Goal: Information Seeking & Learning: Find specific fact

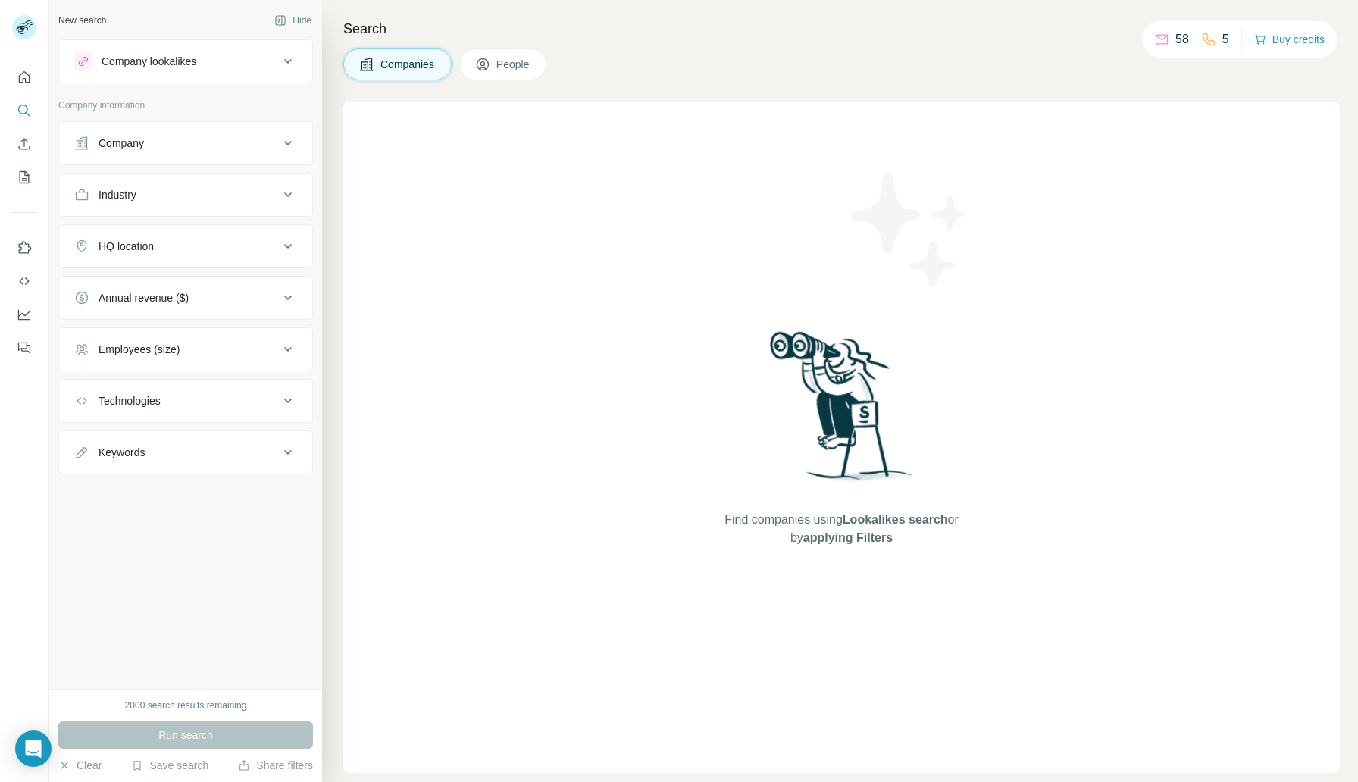
click at [517, 64] on span "People" at bounding box center [513, 64] width 35 height 15
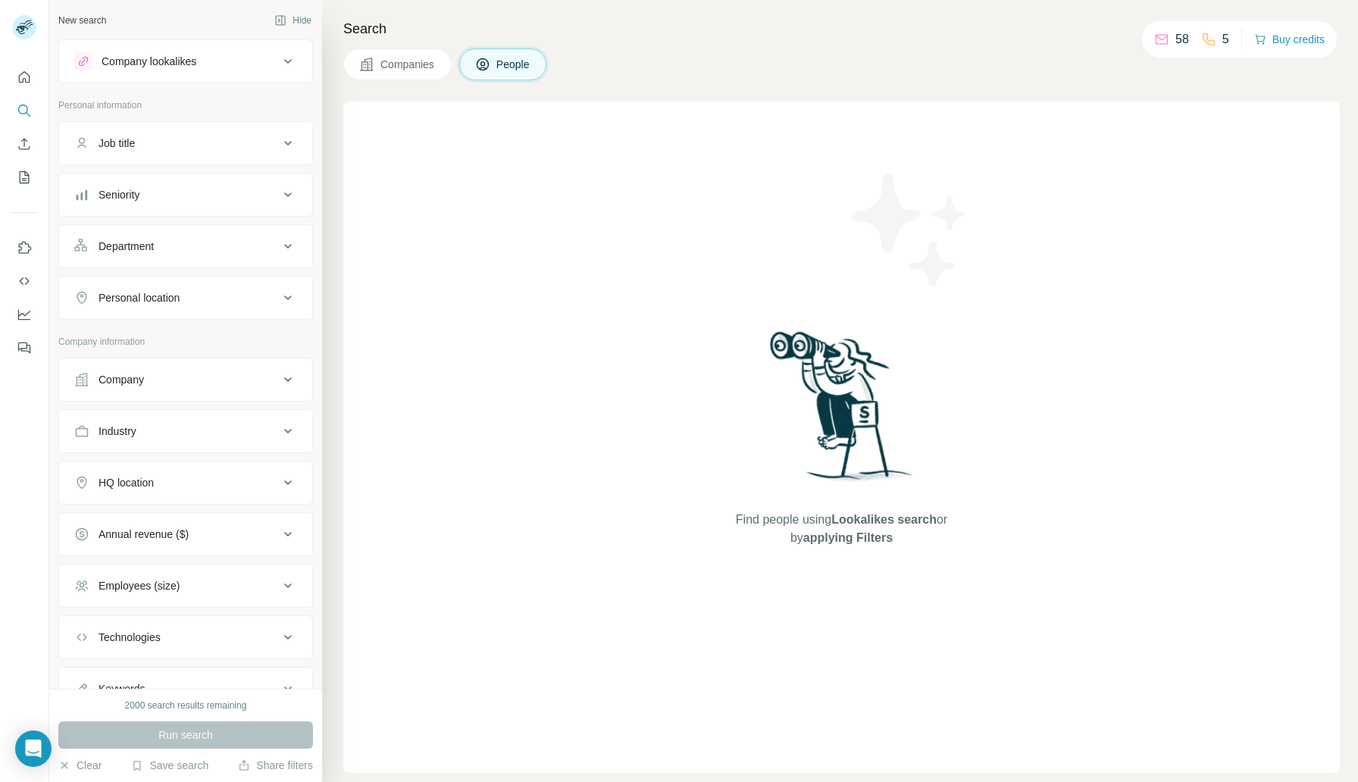
click at [284, 380] on icon at bounding box center [288, 379] width 8 height 5
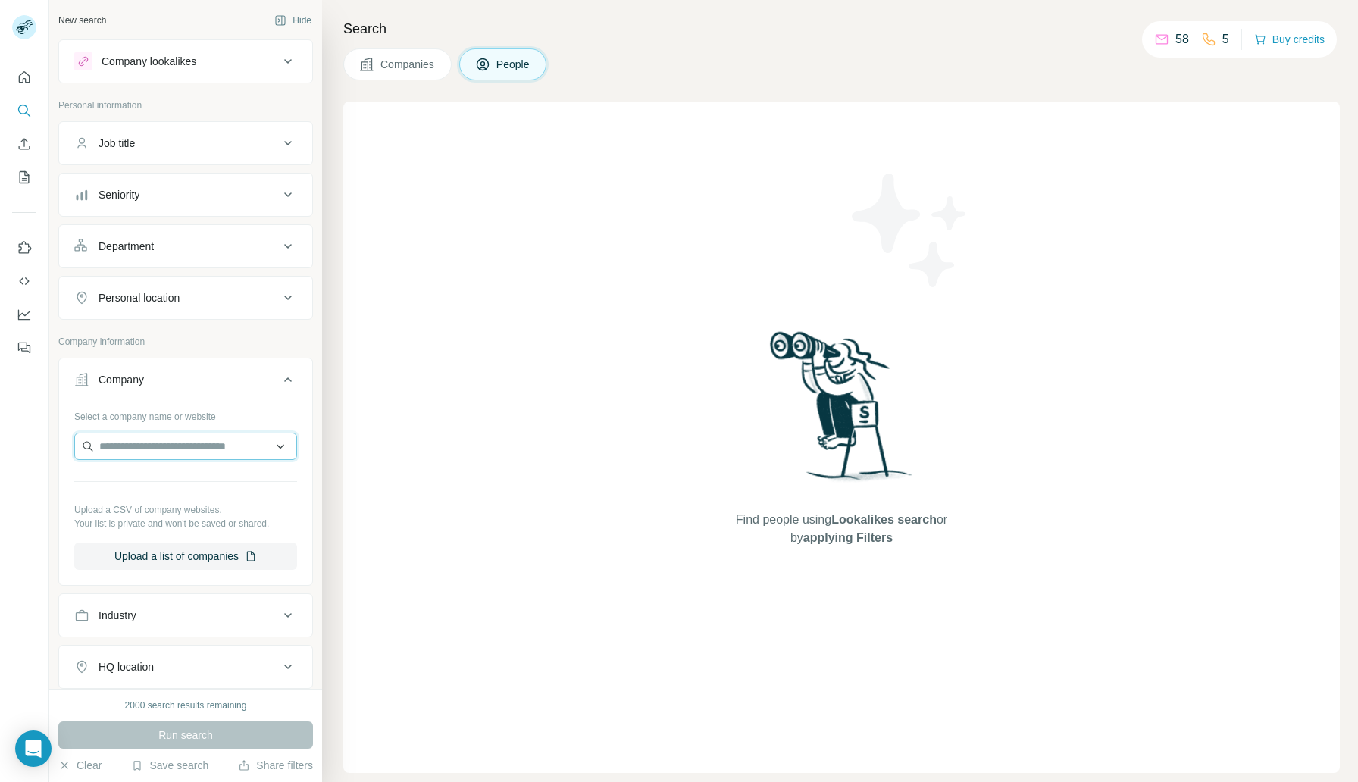
click at [149, 441] on input "text" at bounding box center [185, 446] width 223 height 27
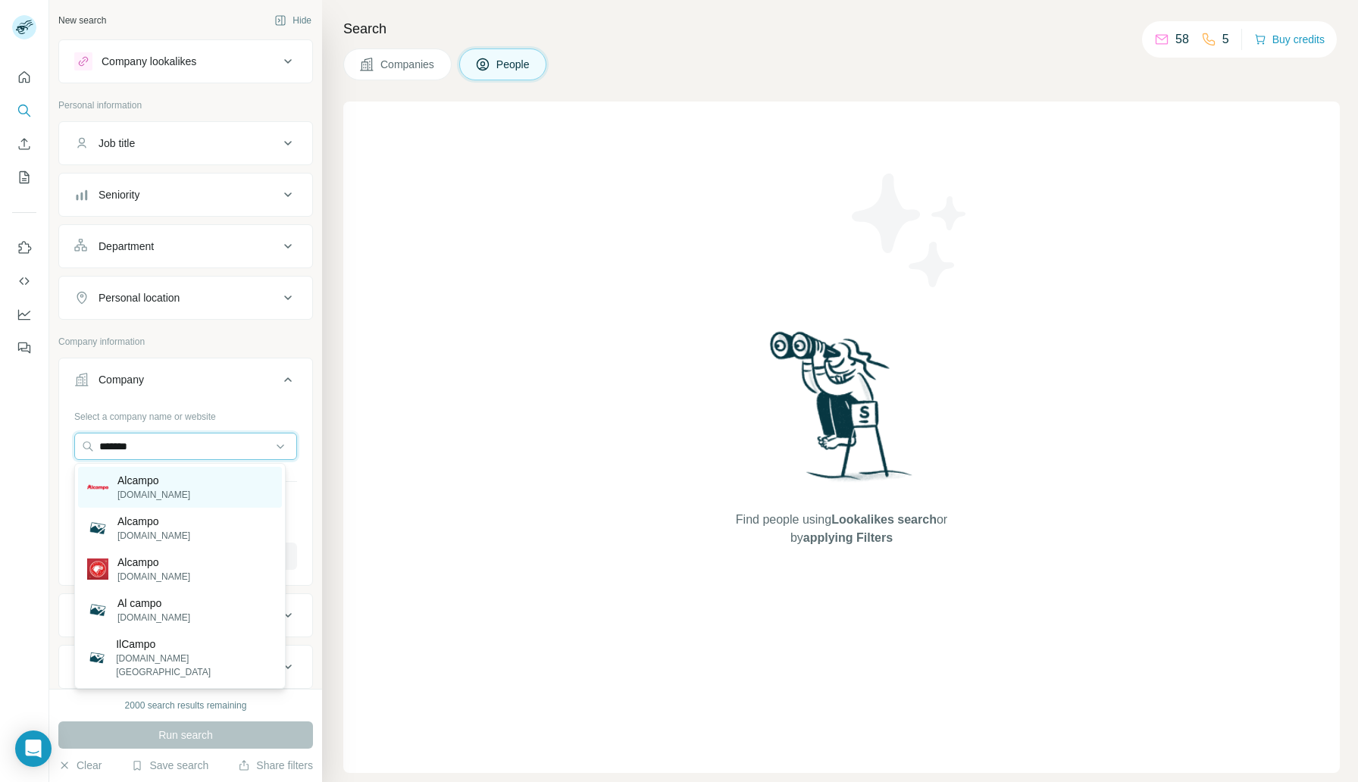
type input "*******"
click at [134, 493] on p "[DOMAIN_NAME]" at bounding box center [153, 495] width 73 height 14
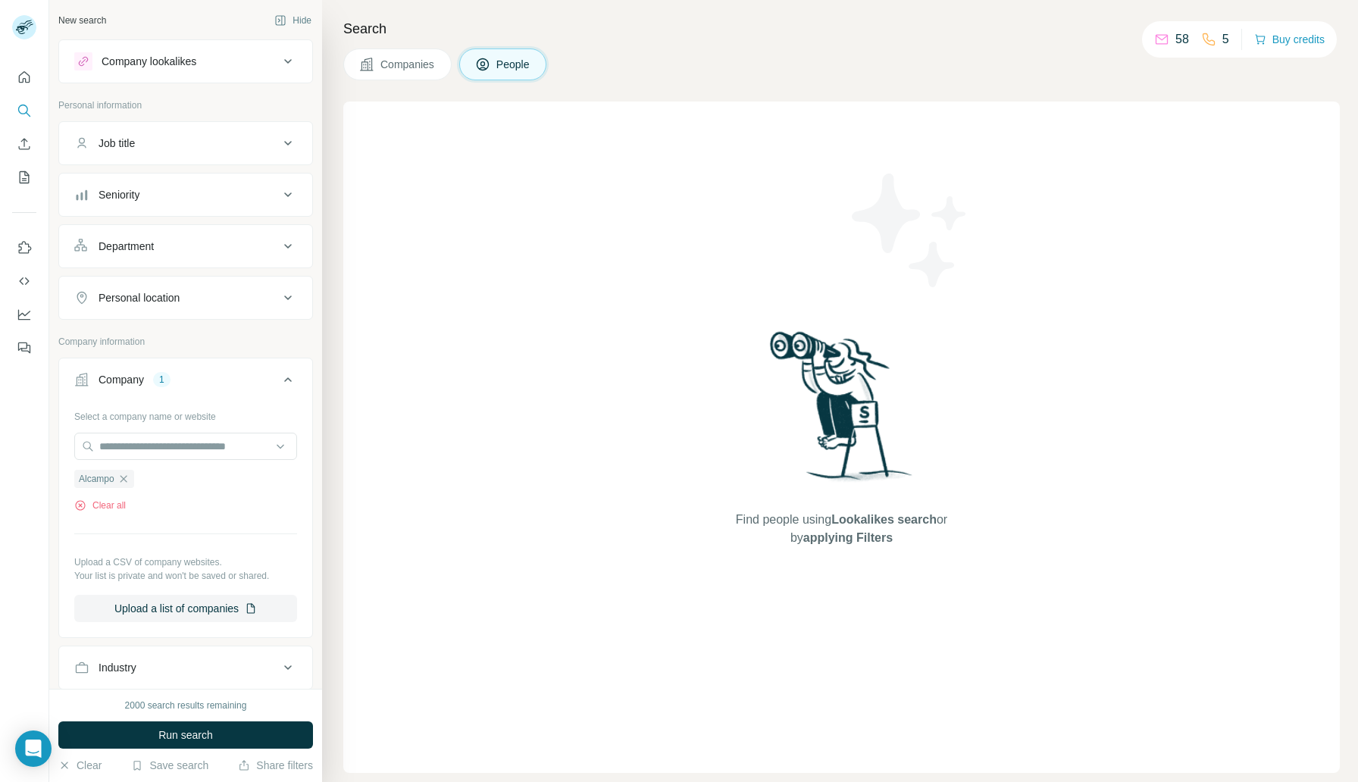
click at [122, 149] on div "Job title" at bounding box center [117, 143] width 36 height 15
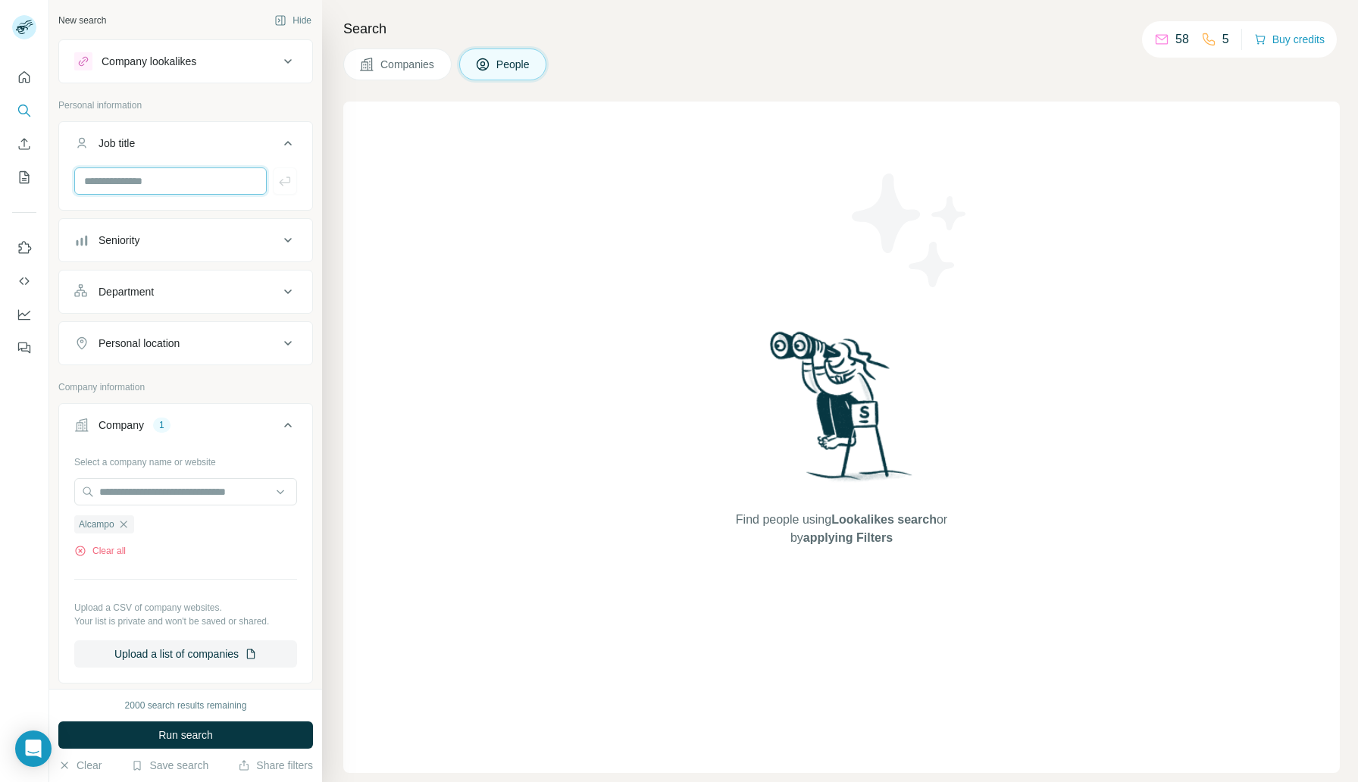
click at [148, 186] on input "text" at bounding box center [170, 180] width 192 height 27
type input "*********"
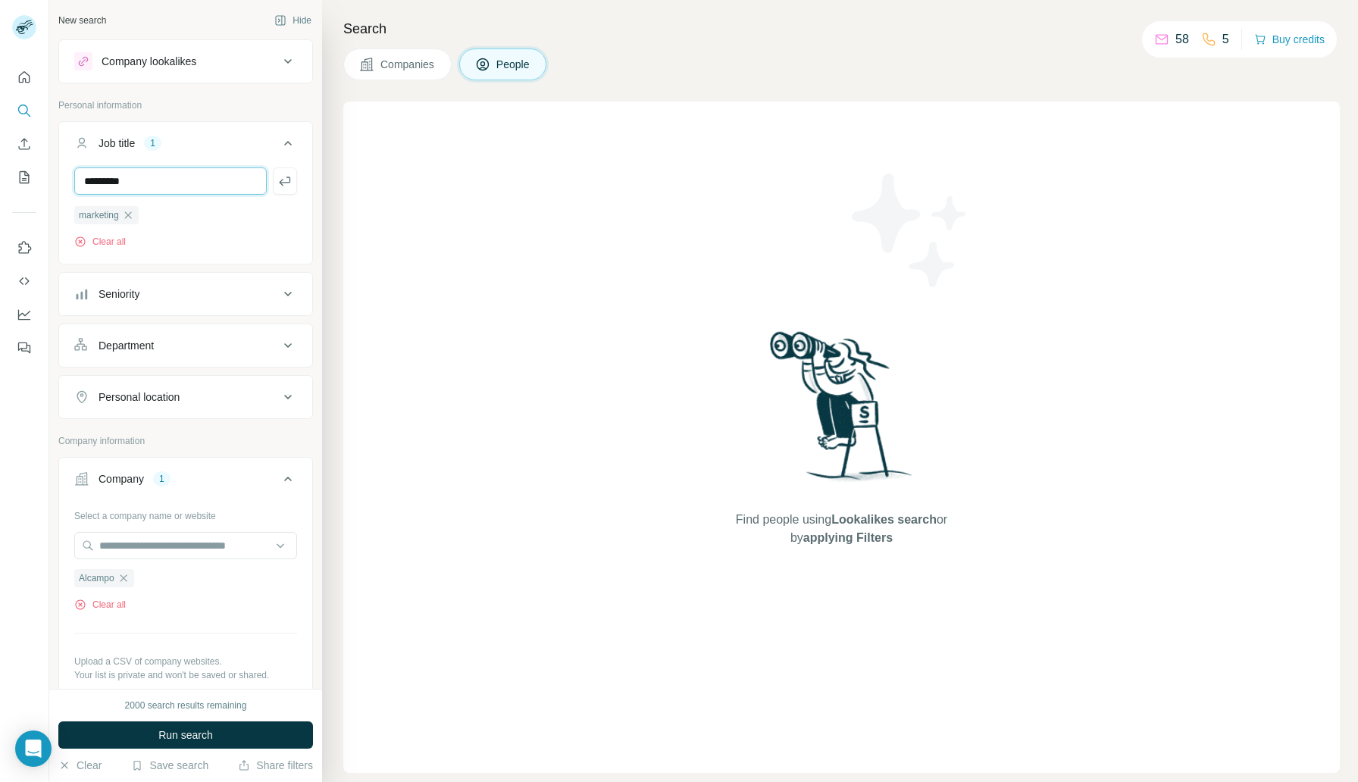
type input "*********"
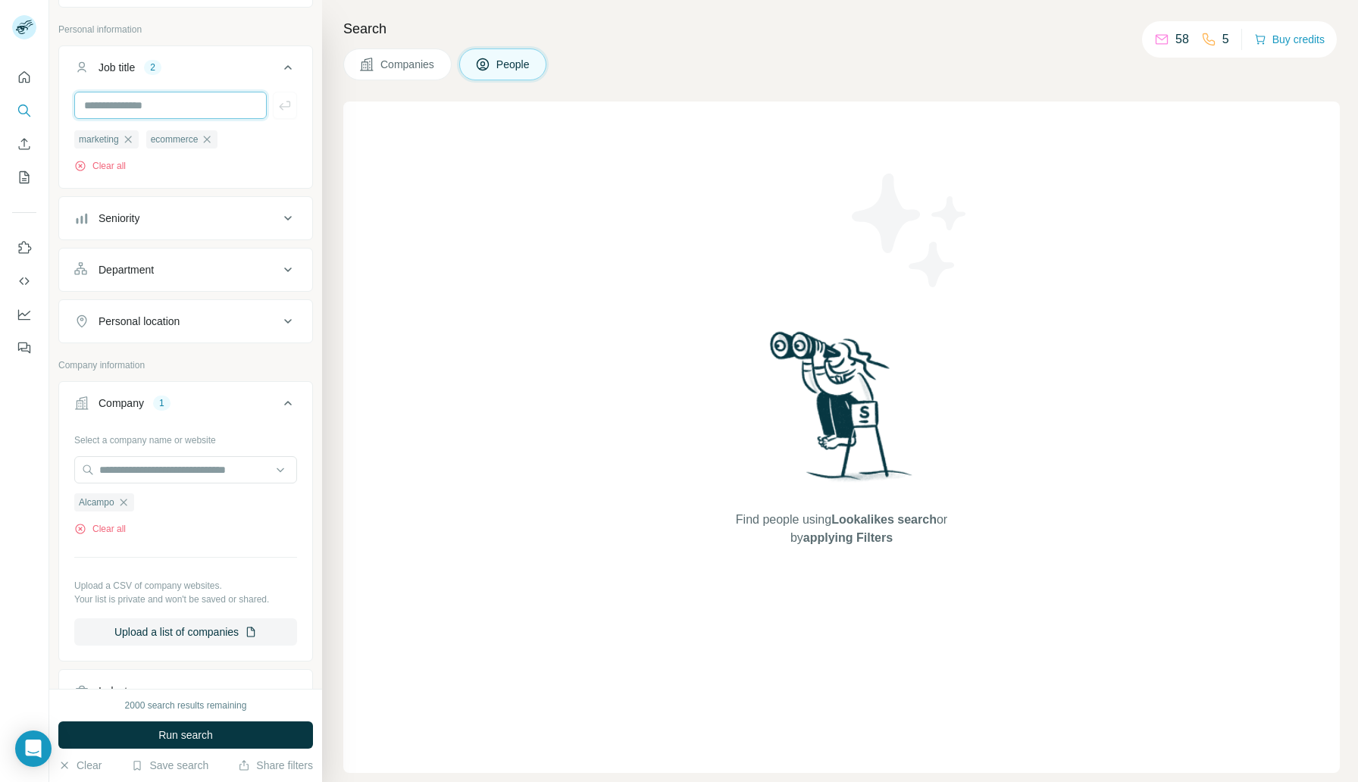
scroll to position [73, 0]
click at [156, 743] on button "Run search" at bounding box center [185, 734] width 255 height 27
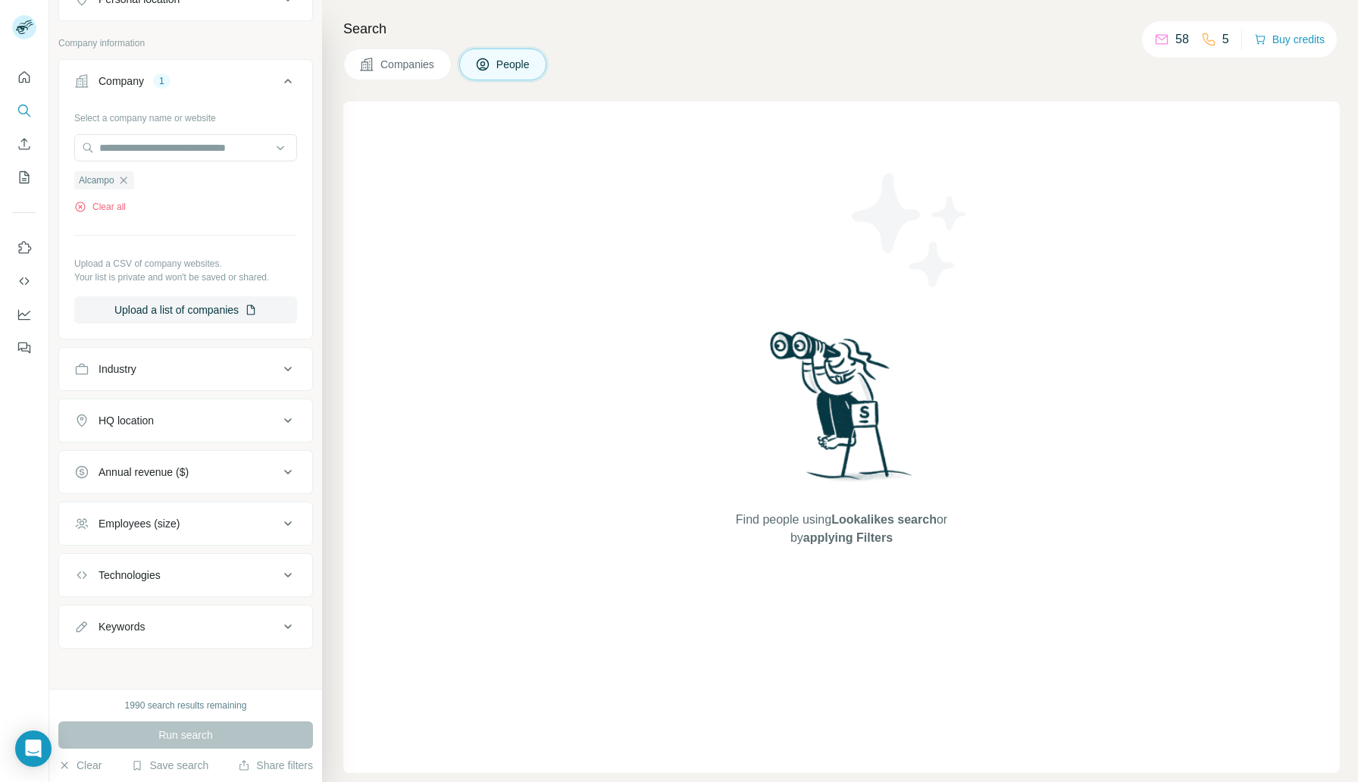
scroll to position [401, 0]
click at [170, 737] on div "Run search" at bounding box center [185, 734] width 255 height 27
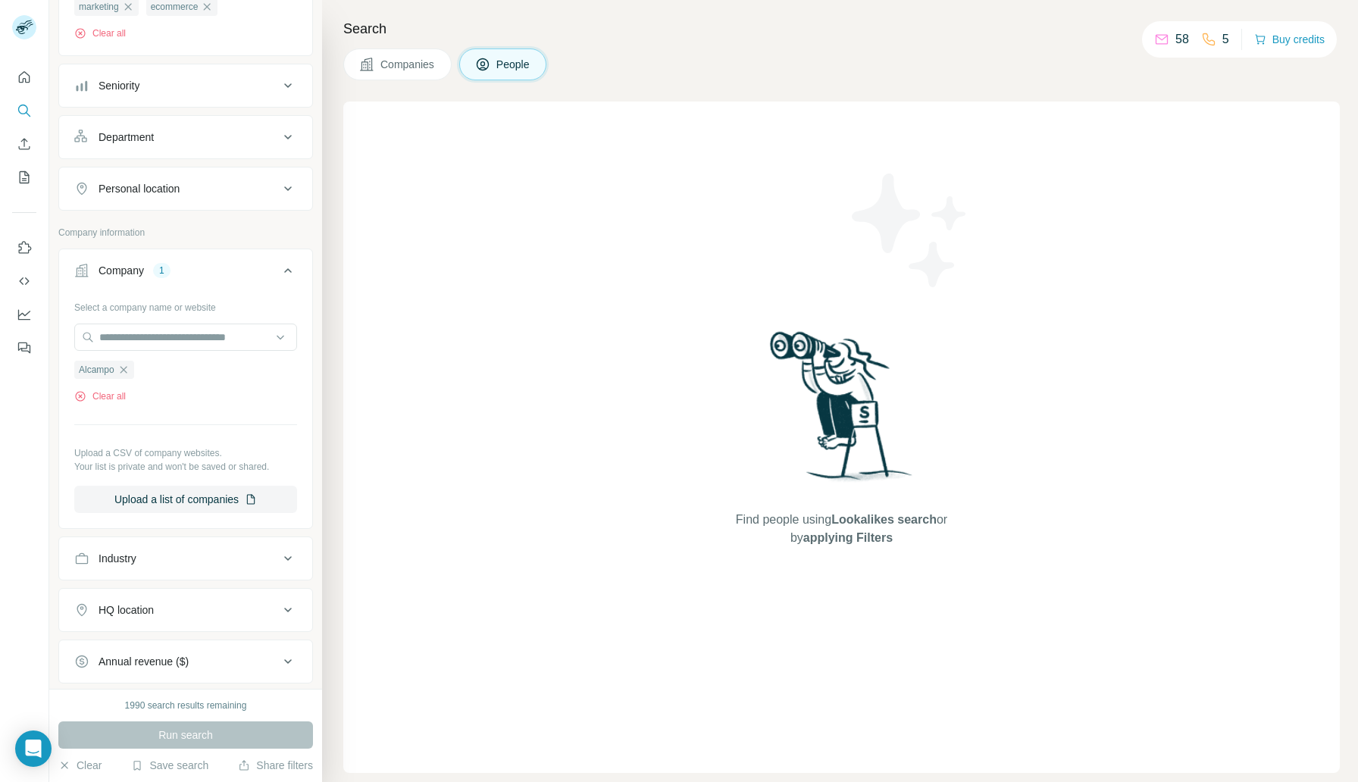
scroll to position [199, 0]
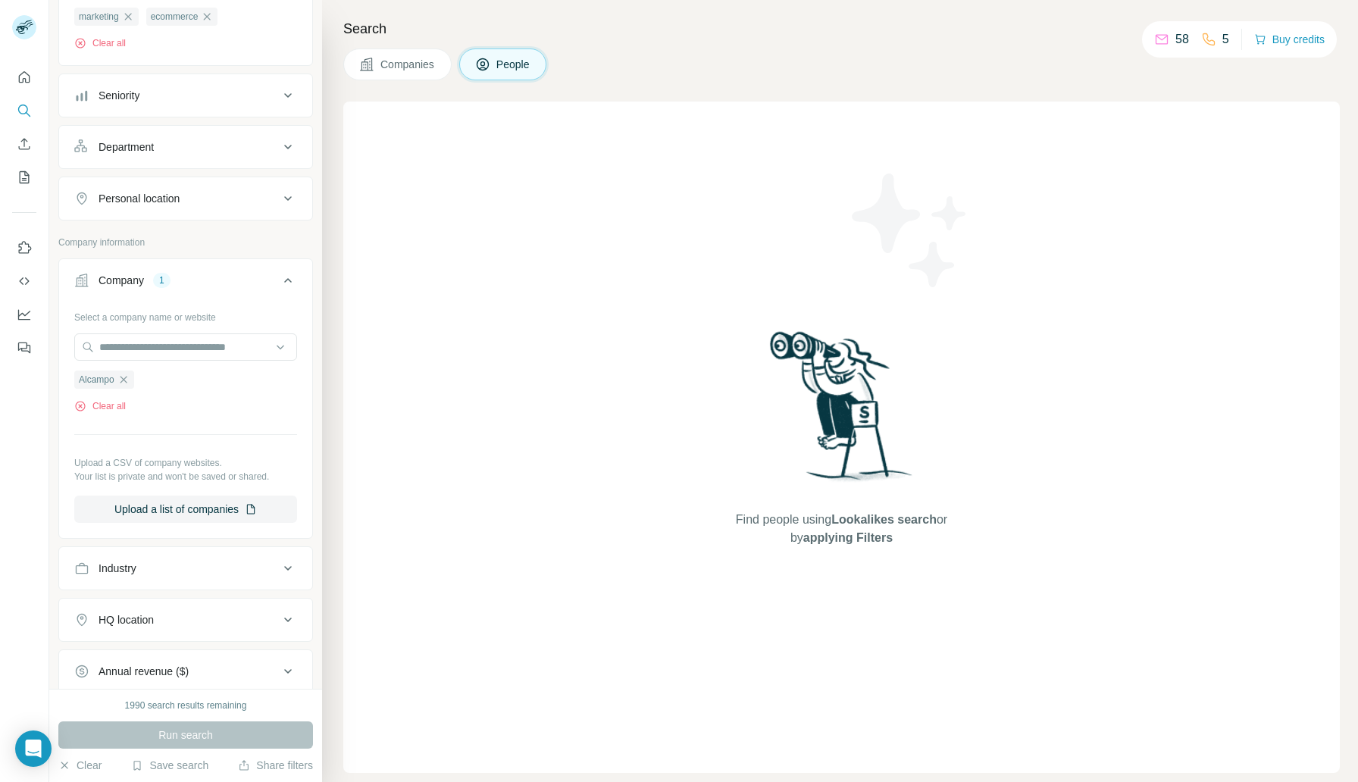
click at [384, 68] on span "Companies" at bounding box center [407, 64] width 55 height 15
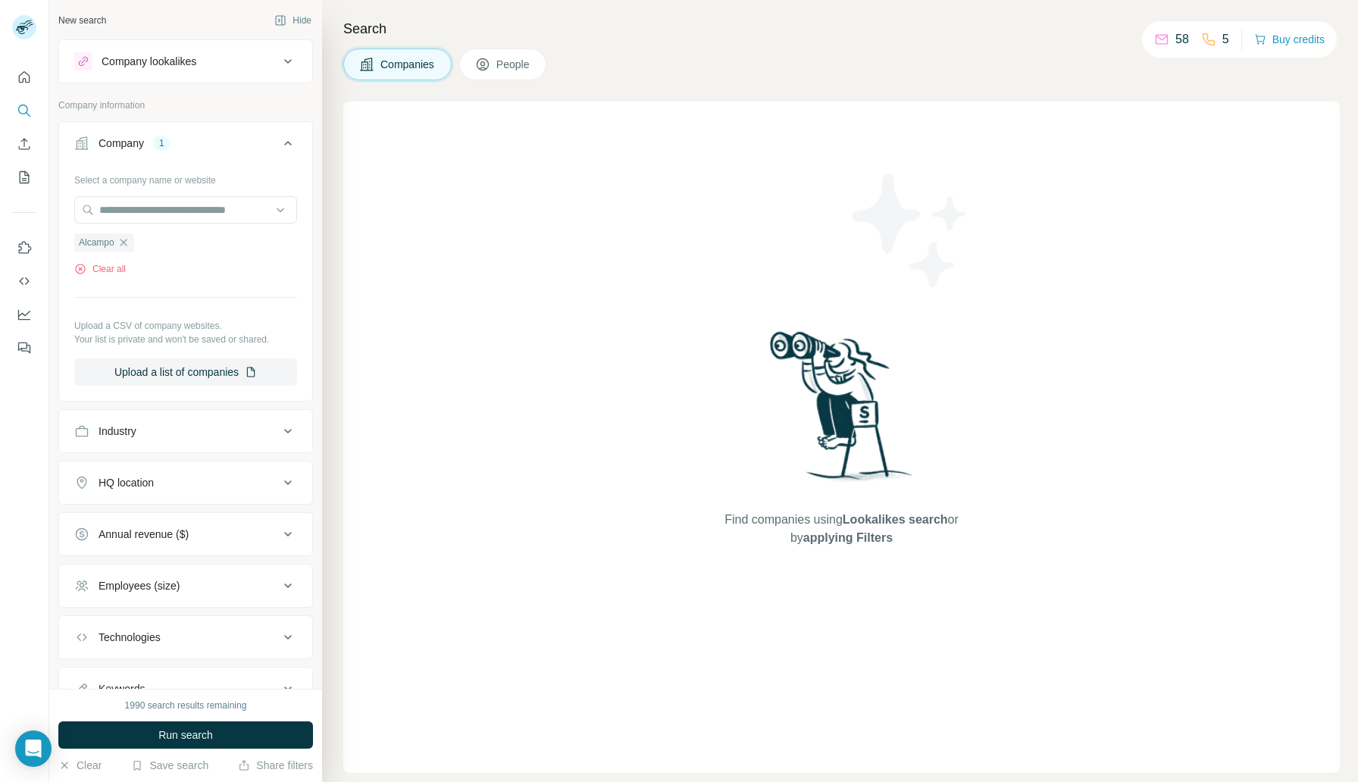
click at [488, 61] on icon at bounding box center [482, 64] width 15 height 15
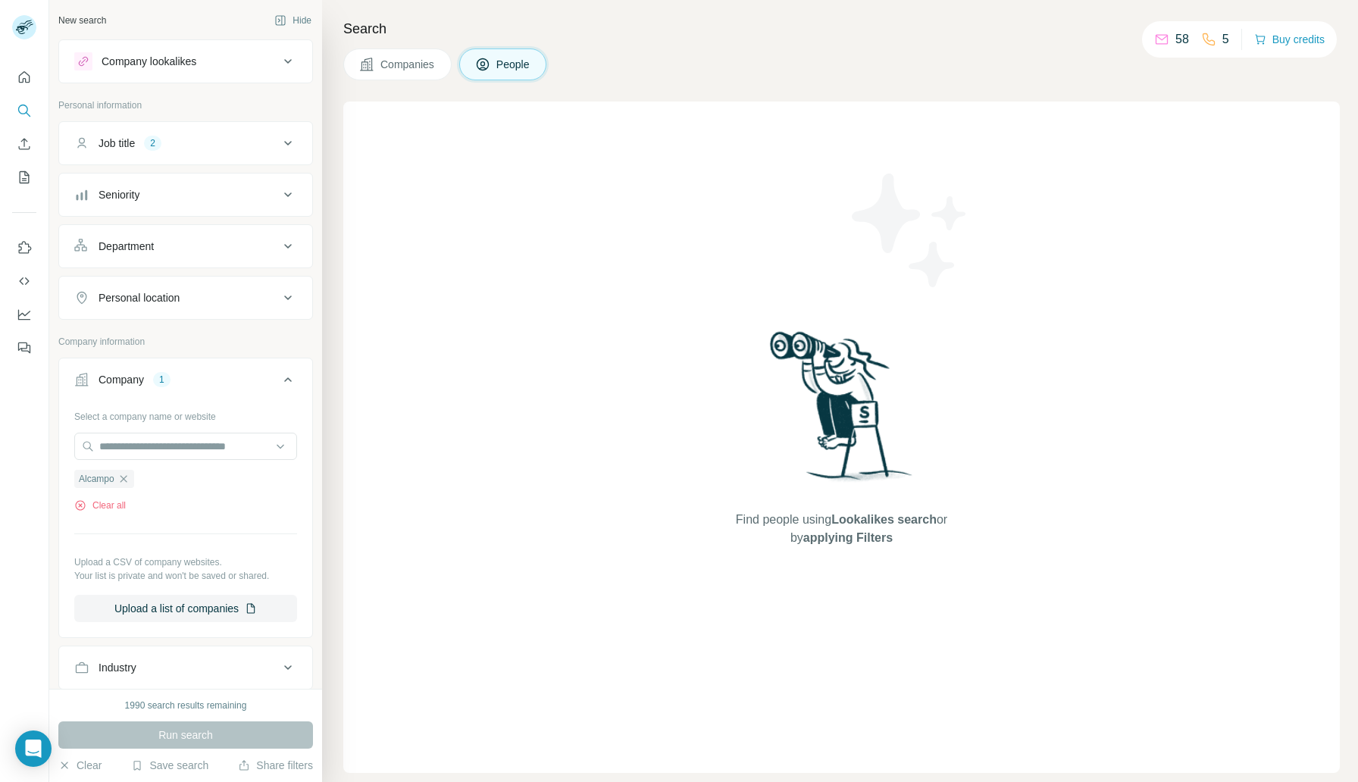
click at [198, 736] on div "Run search" at bounding box center [185, 734] width 255 height 27
click at [22, 73] on icon "Quick start" at bounding box center [24, 76] width 11 height 11
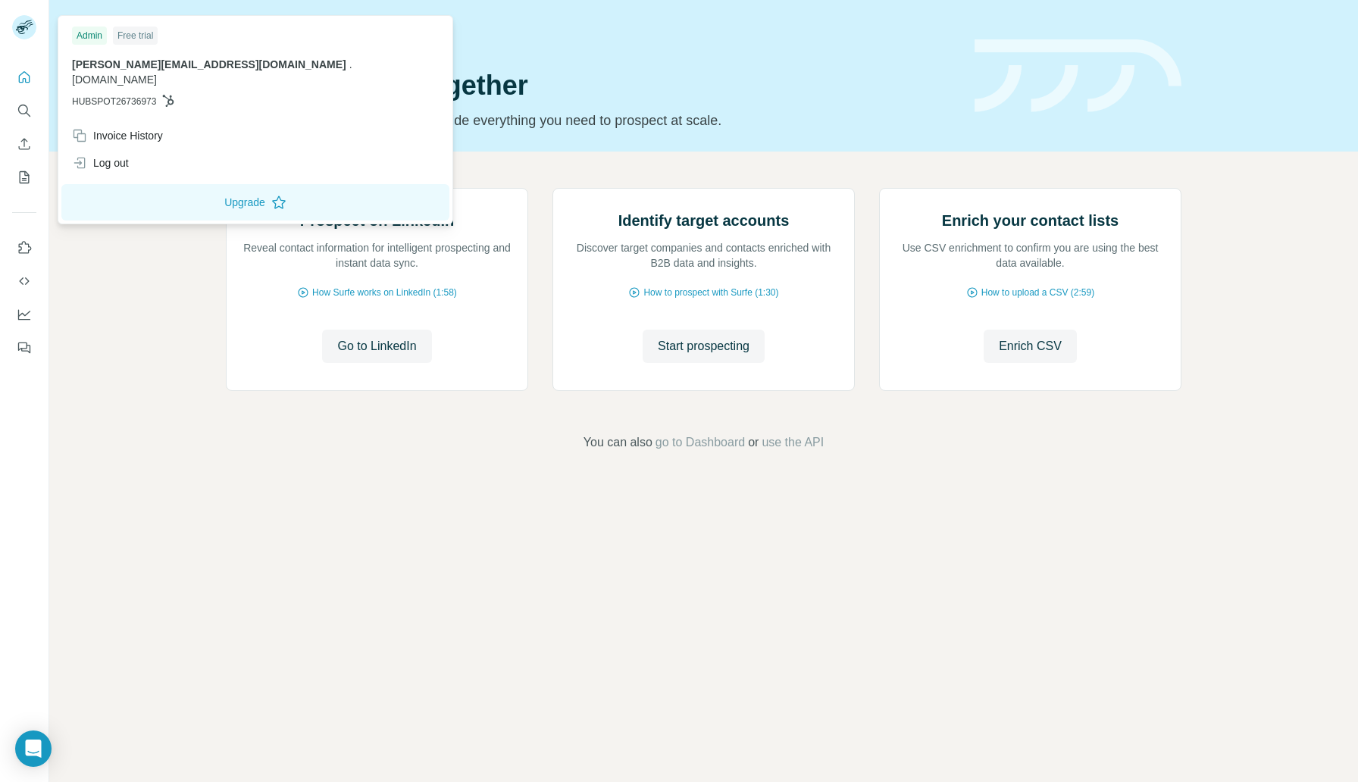
click at [23, 23] on rect at bounding box center [24, 27] width 24 height 24
click at [25, 75] on icon "Quick start" at bounding box center [24, 77] width 15 height 15
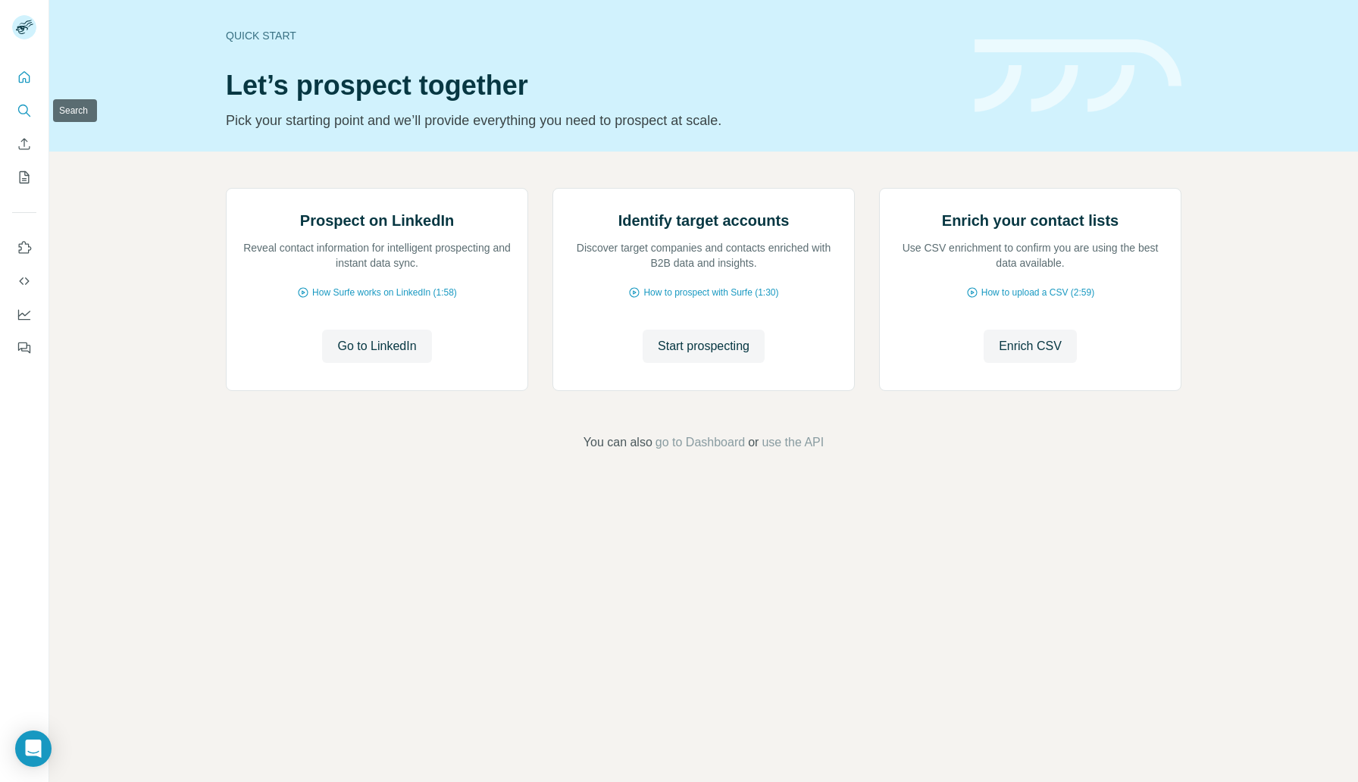
click at [23, 107] on icon "Search" at bounding box center [24, 110] width 15 height 15
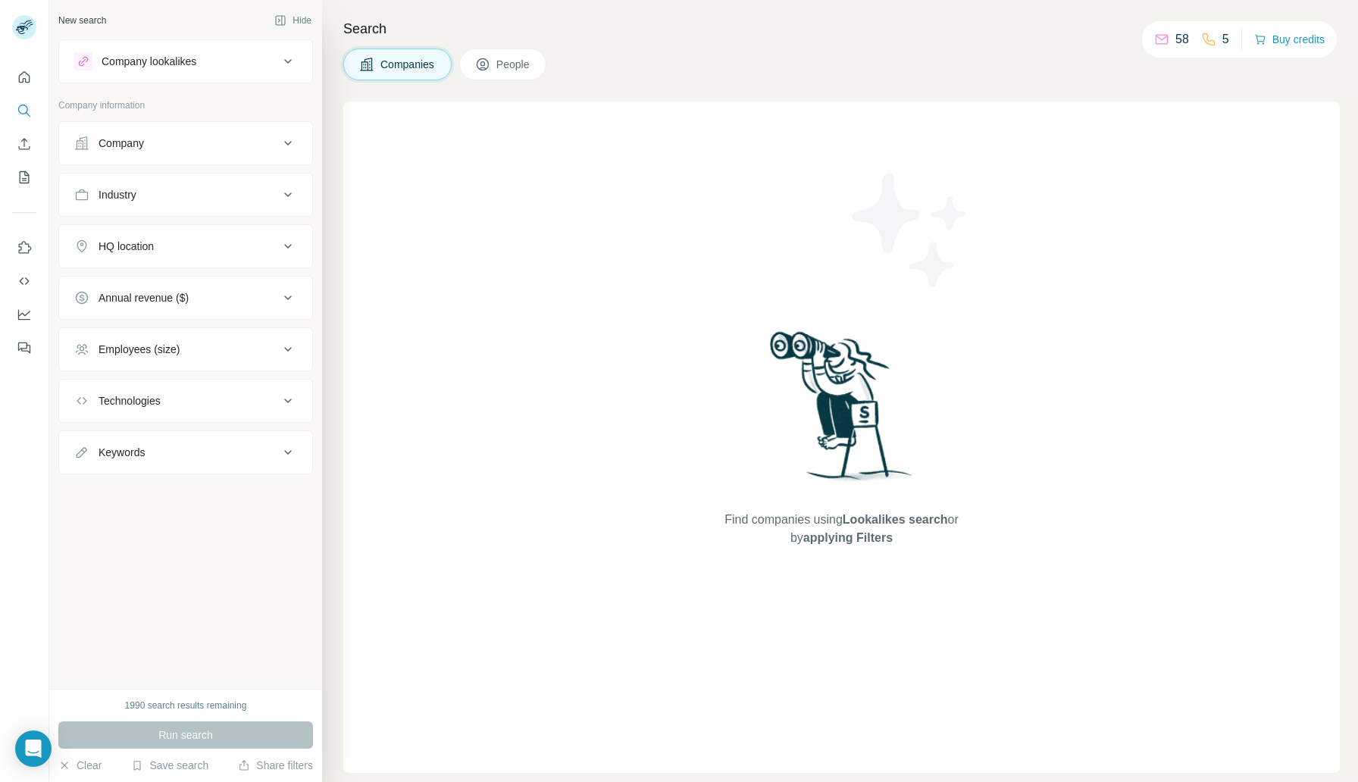
click at [486, 65] on icon at bounding box center [483, 65] width 8 height 8
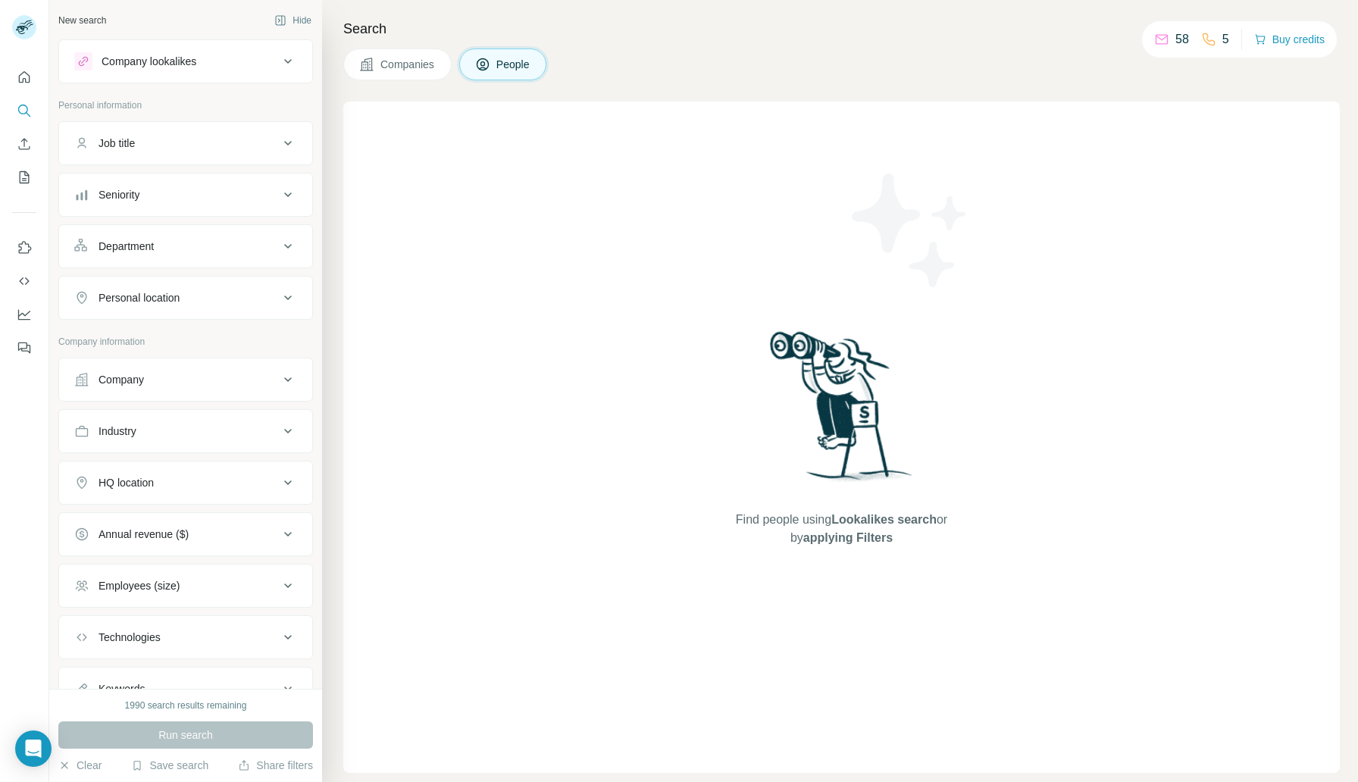
click at [102, 145] on div "Job title" at bounding box center [117, 143] width 36 height 15
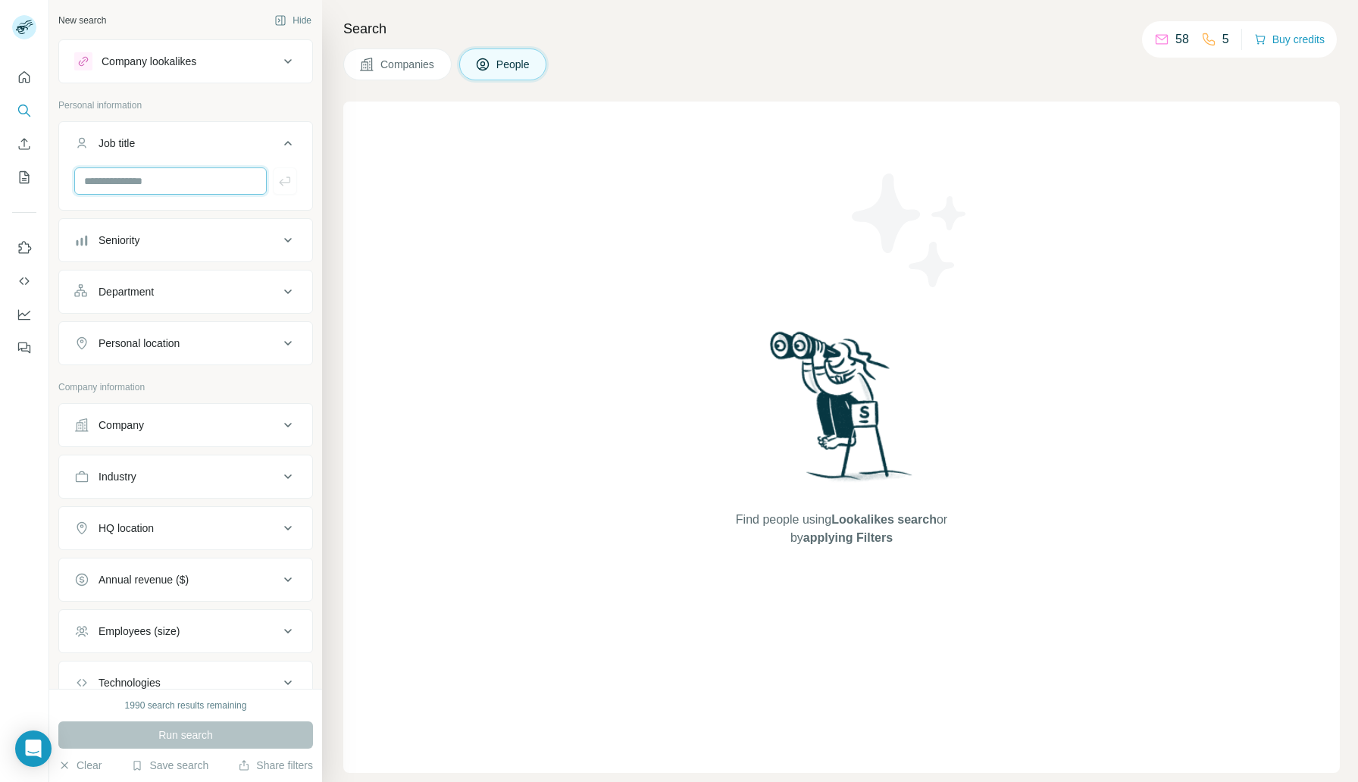
click at [132, 186] on input "text" at bounding box center [170, 180] width 192 height 27
type input "*"
click at [137, 417] on button "Company" at bounding box center [185, 425] width 253 height 36
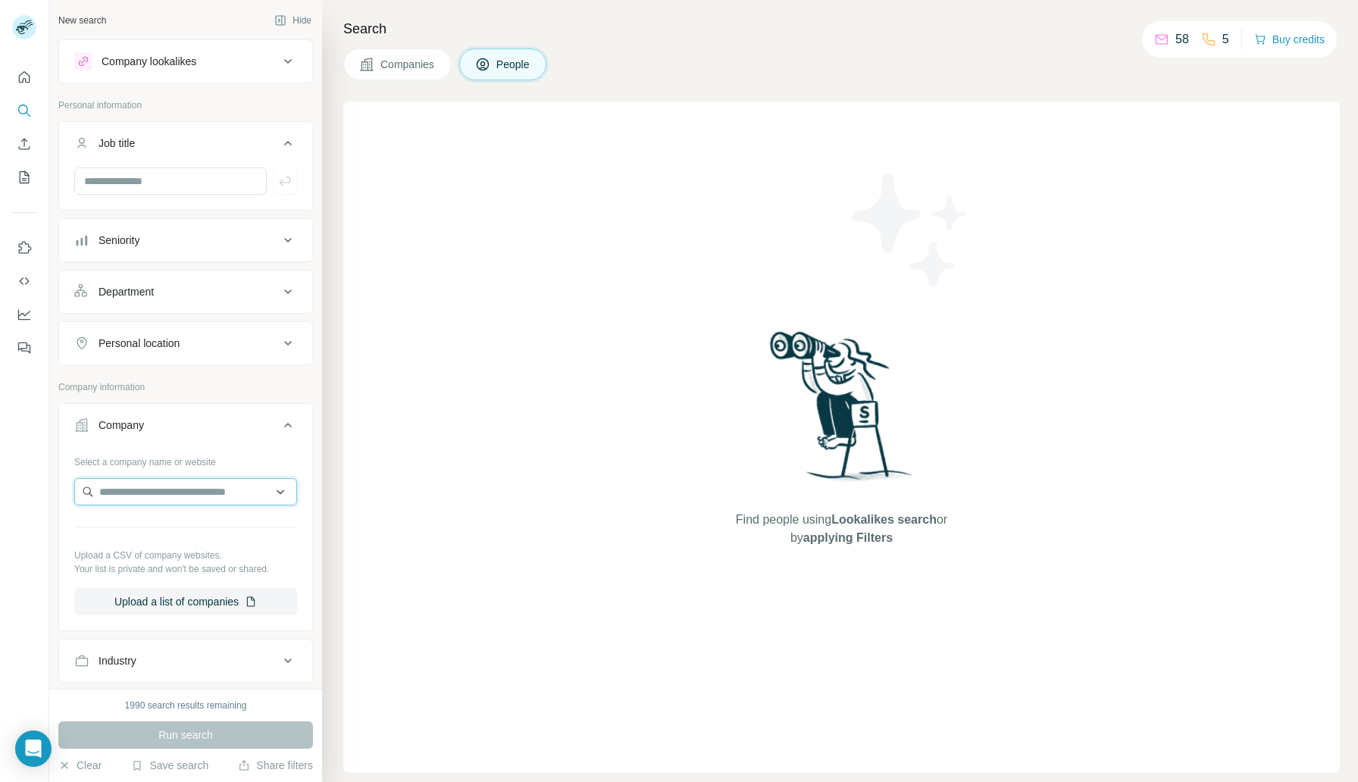
click at [142, 487] on input "text" at bounding box center [185, 491] width 223 height 27
type input "********"
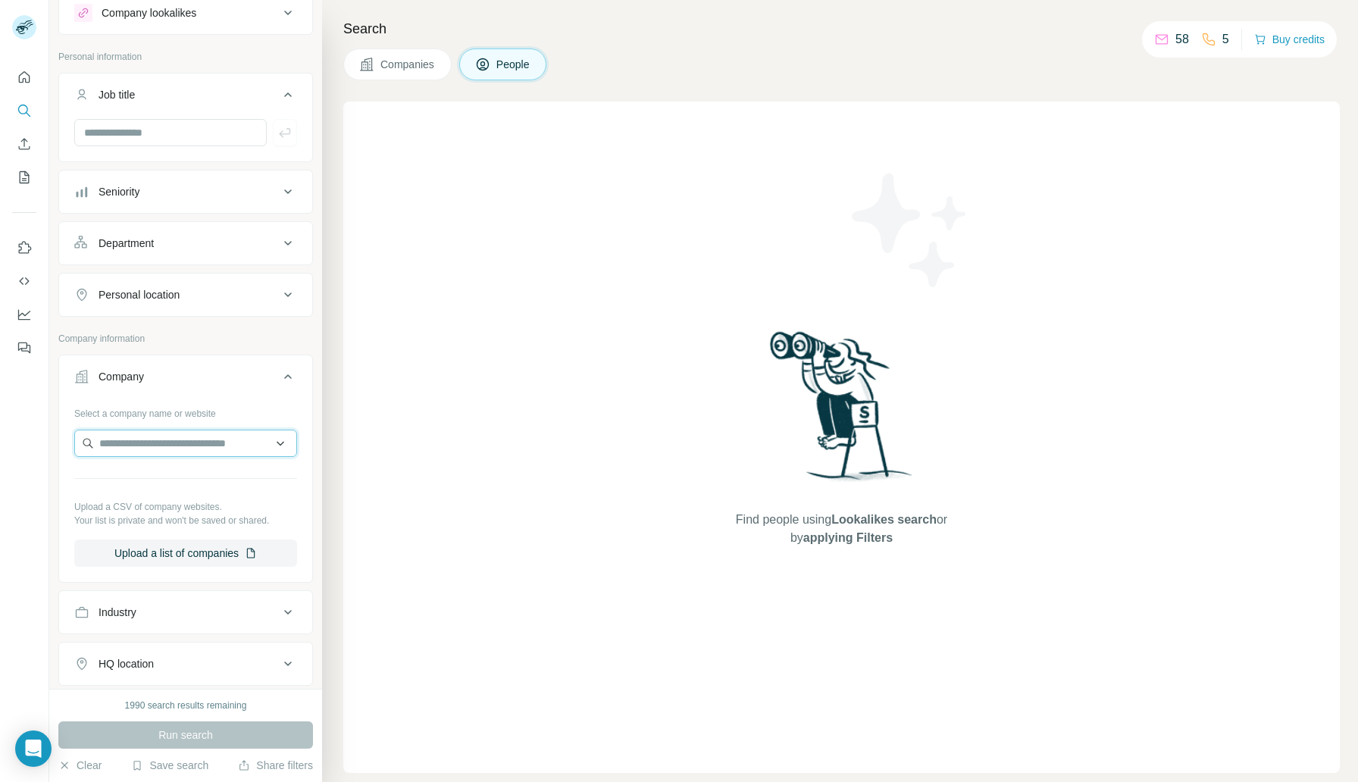
click at [206, 444] on input "text" at bounding box center [185, 443] width 223 height 27
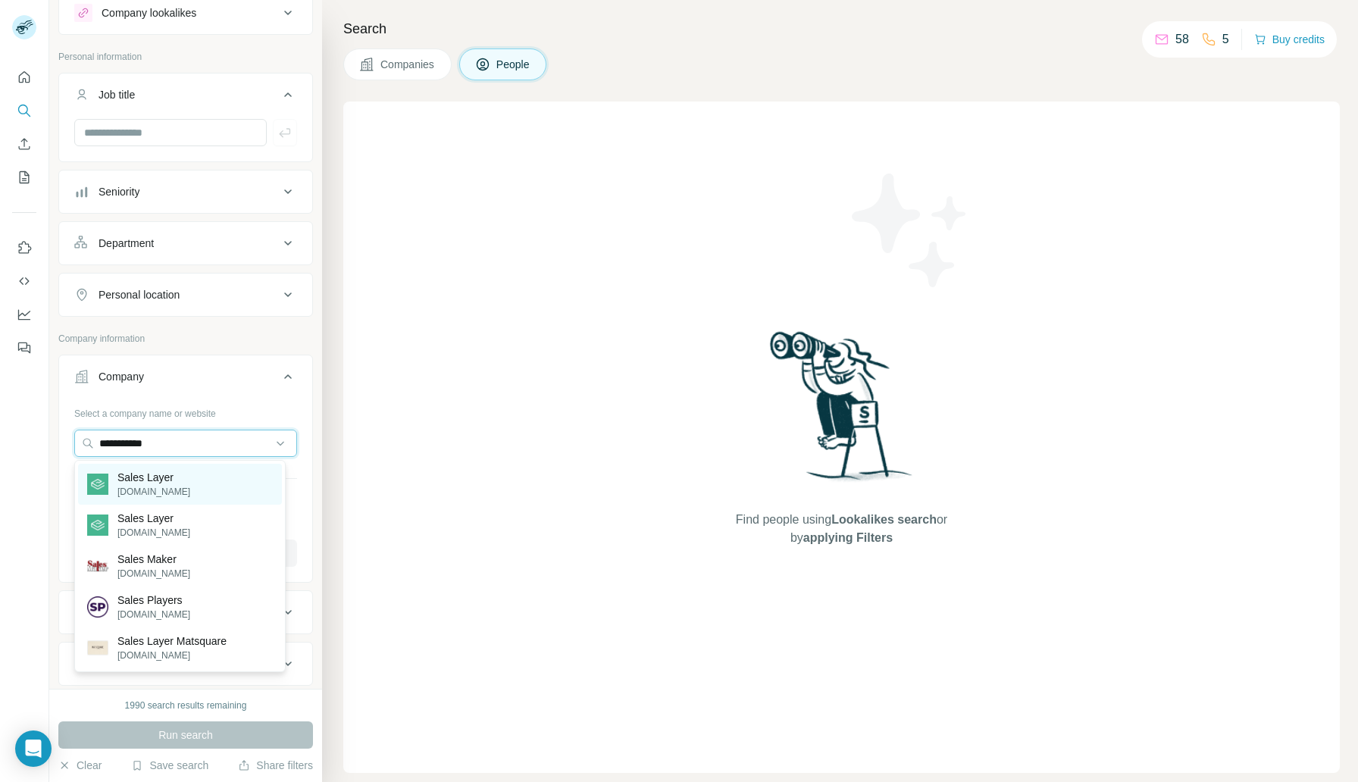
type input "**********"
click at [139, 489] on p "[DOMAIN_NAME]" at bounding box center [153, 492] width 73 height 14
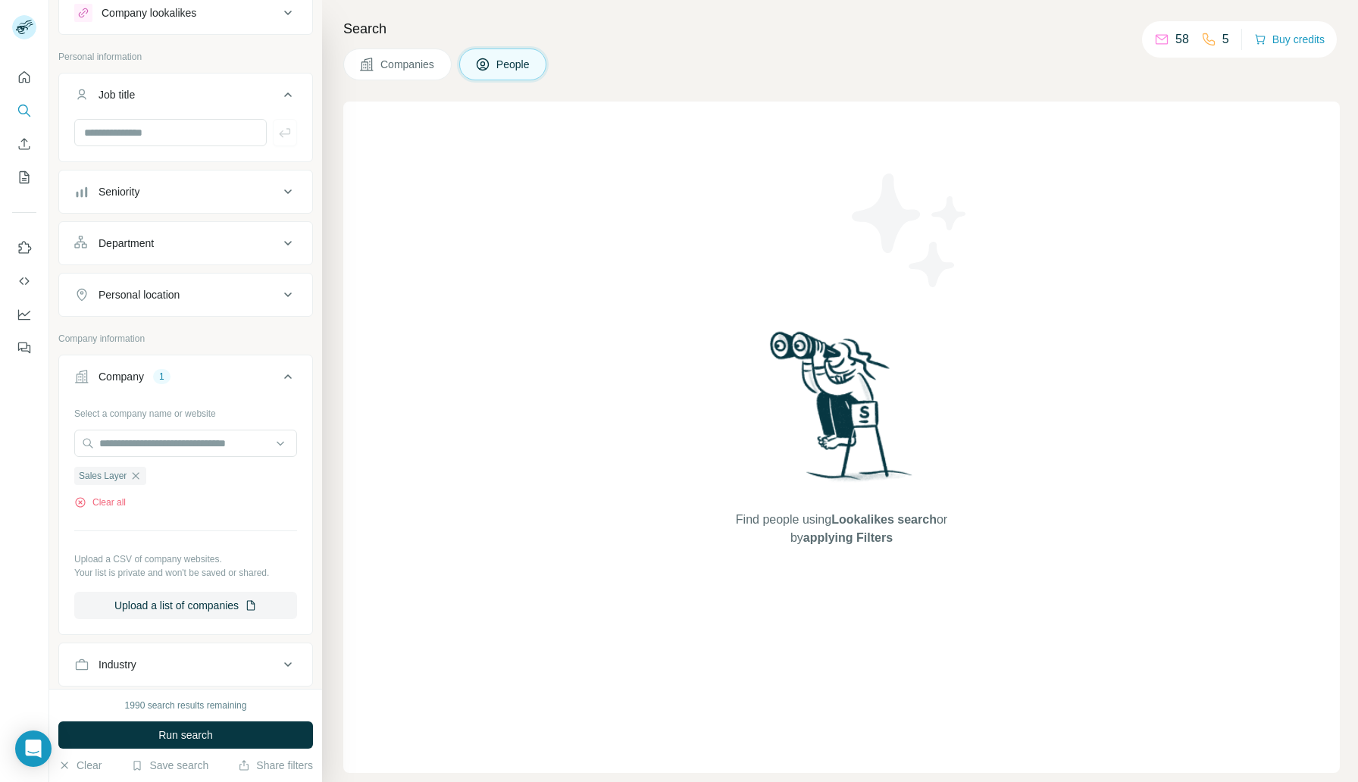
click at [199, 704] on div "1990 search results remaining" at bounding box center [186, 706] width 122 height 14
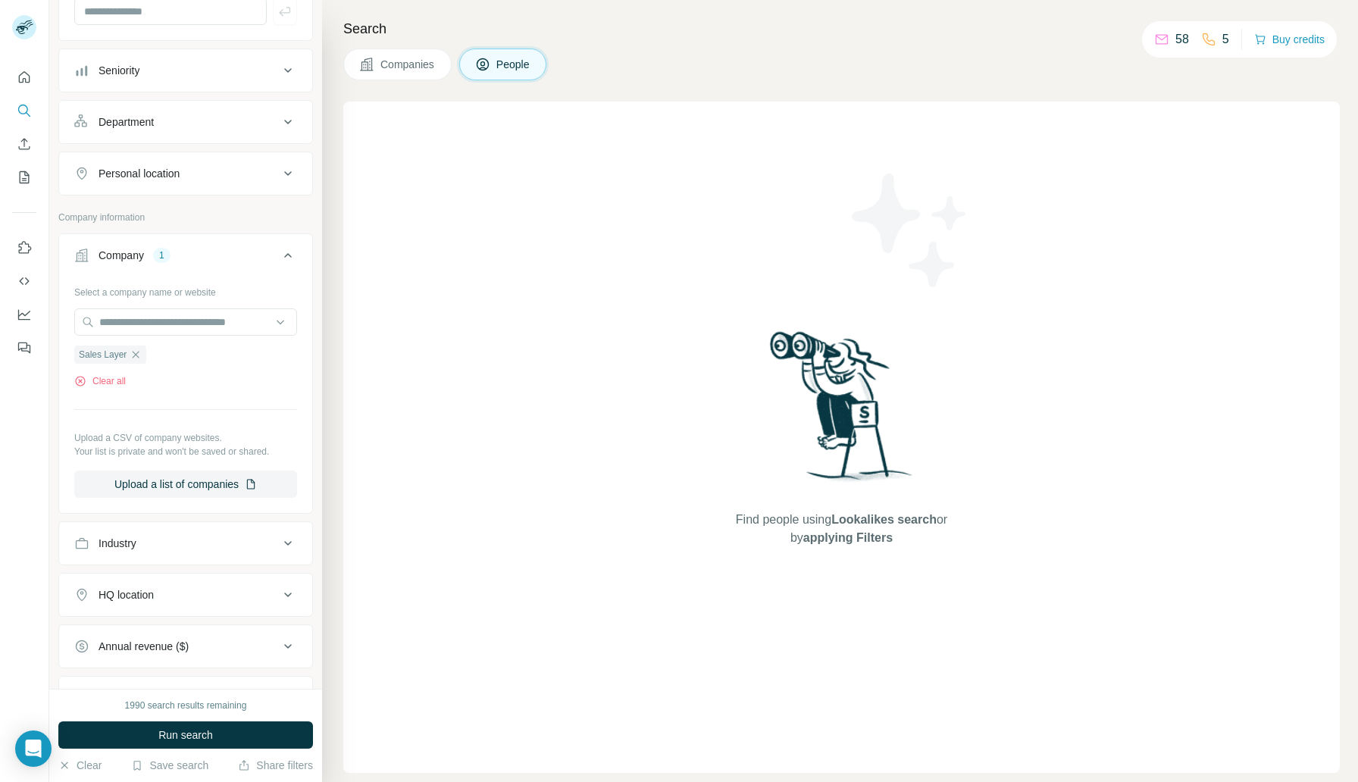
scroll to position [175, 0]
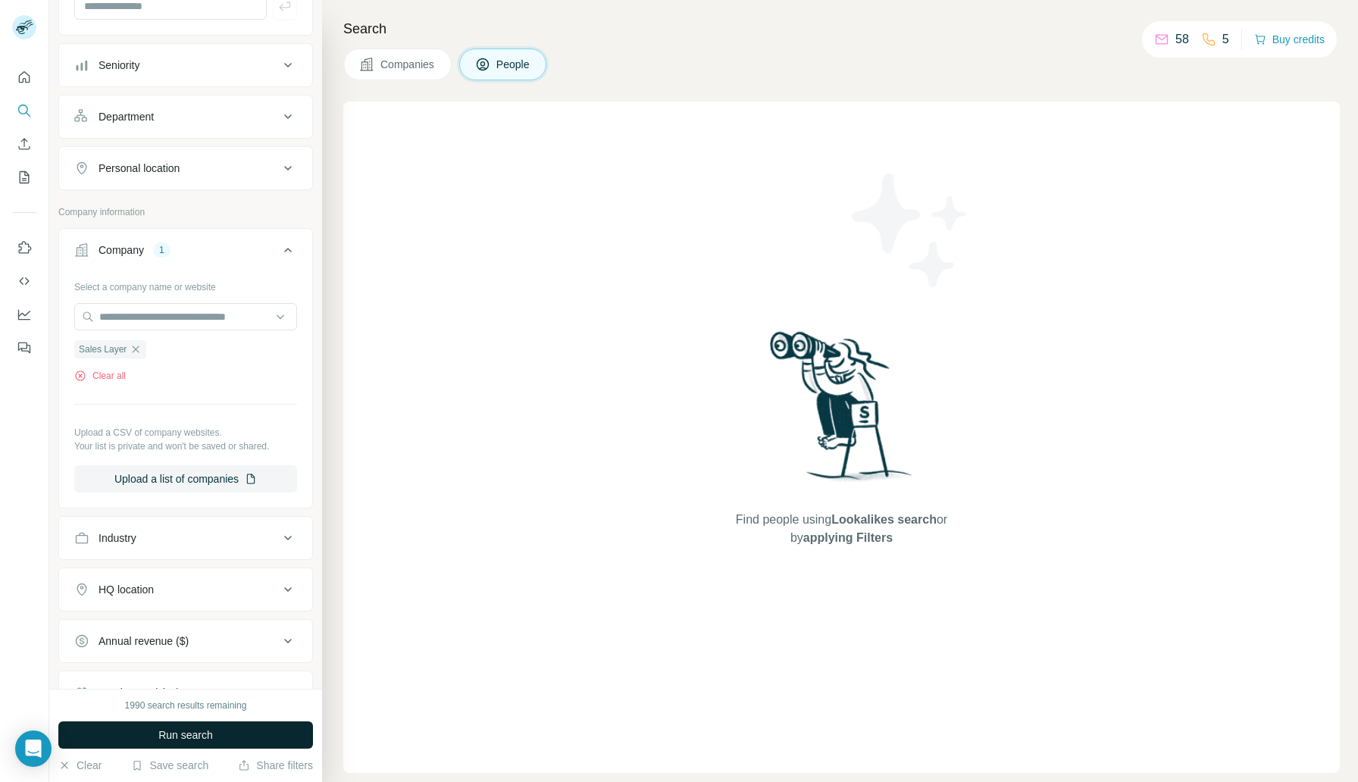
click at [192, 737] on span "Run search" at bounding box center [185, 734] width 55 height 15
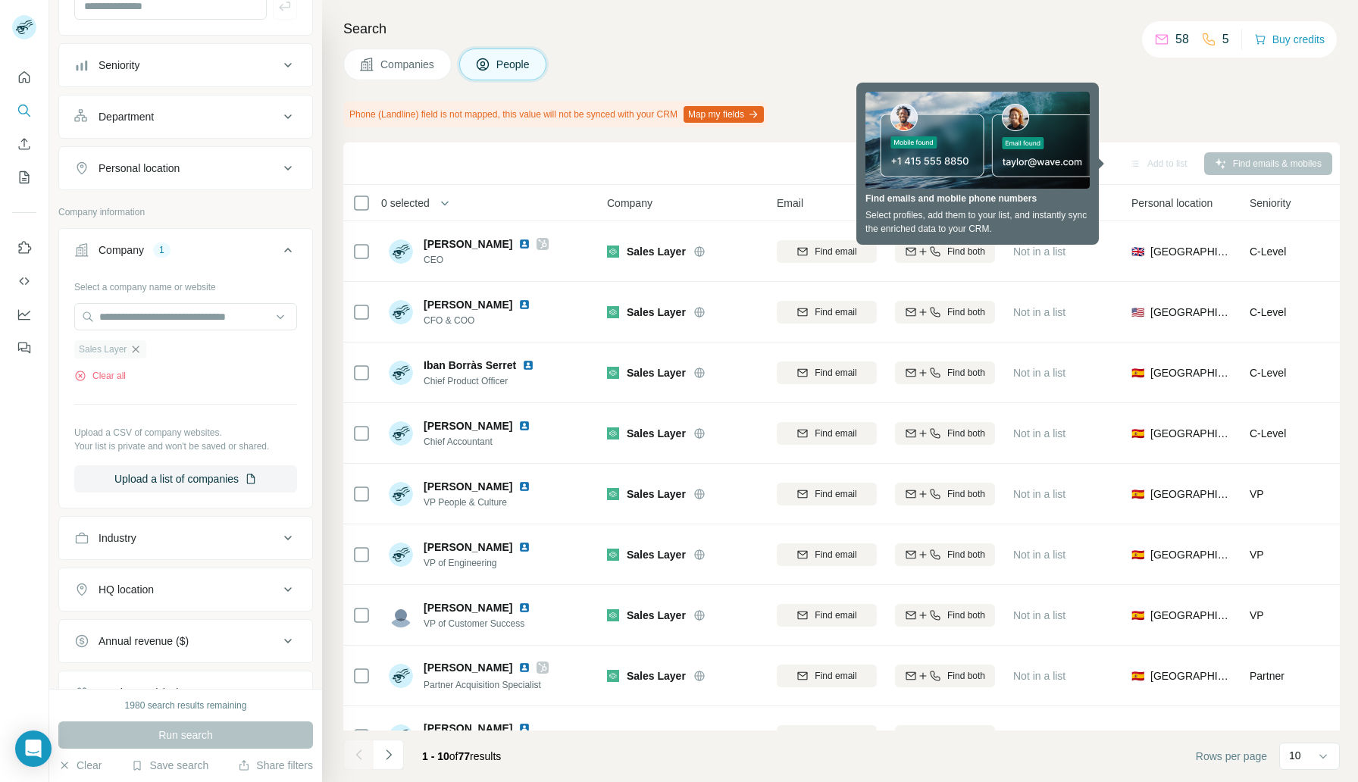
click at [136, 350] on icon "button" at bounding box center [136, 349] width 12 height 12
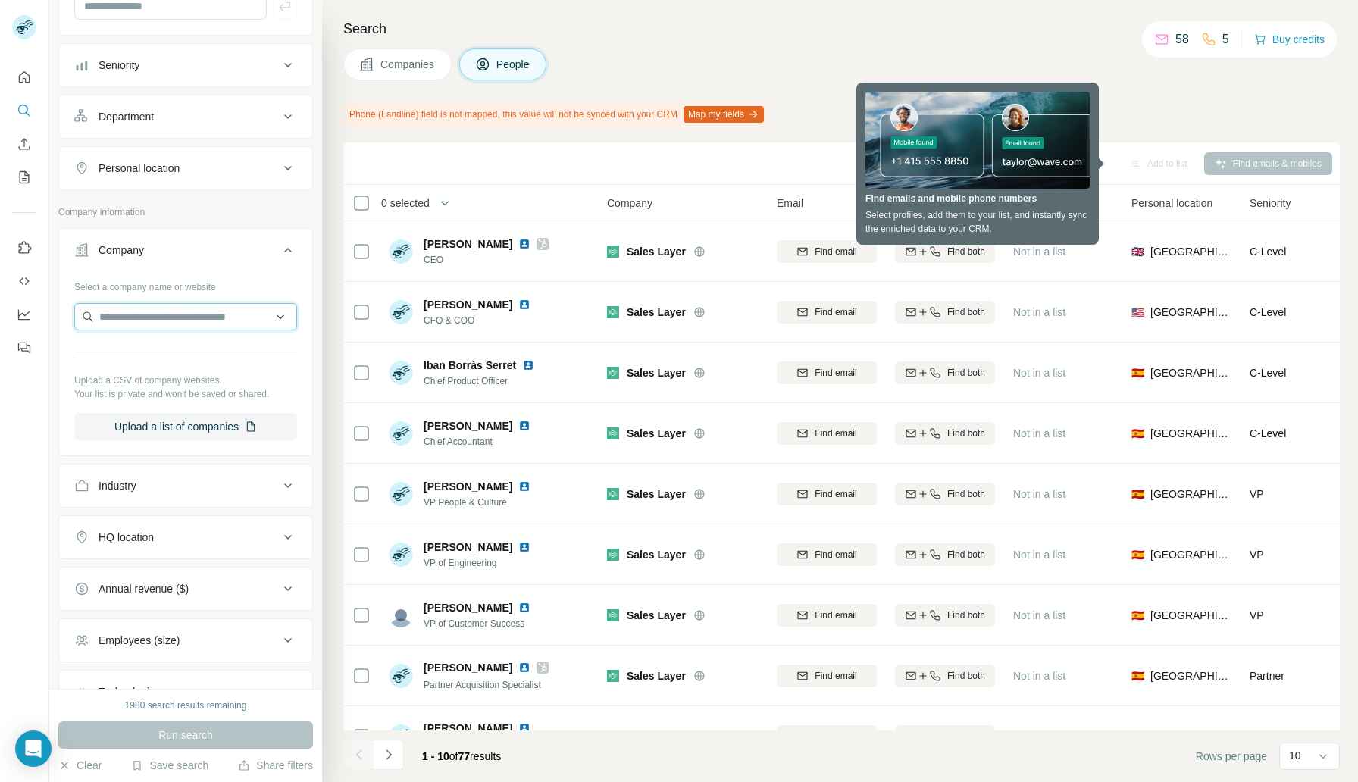
click at [129, 316] on input "text" at bounding box center [185, 316] width 223 height 27
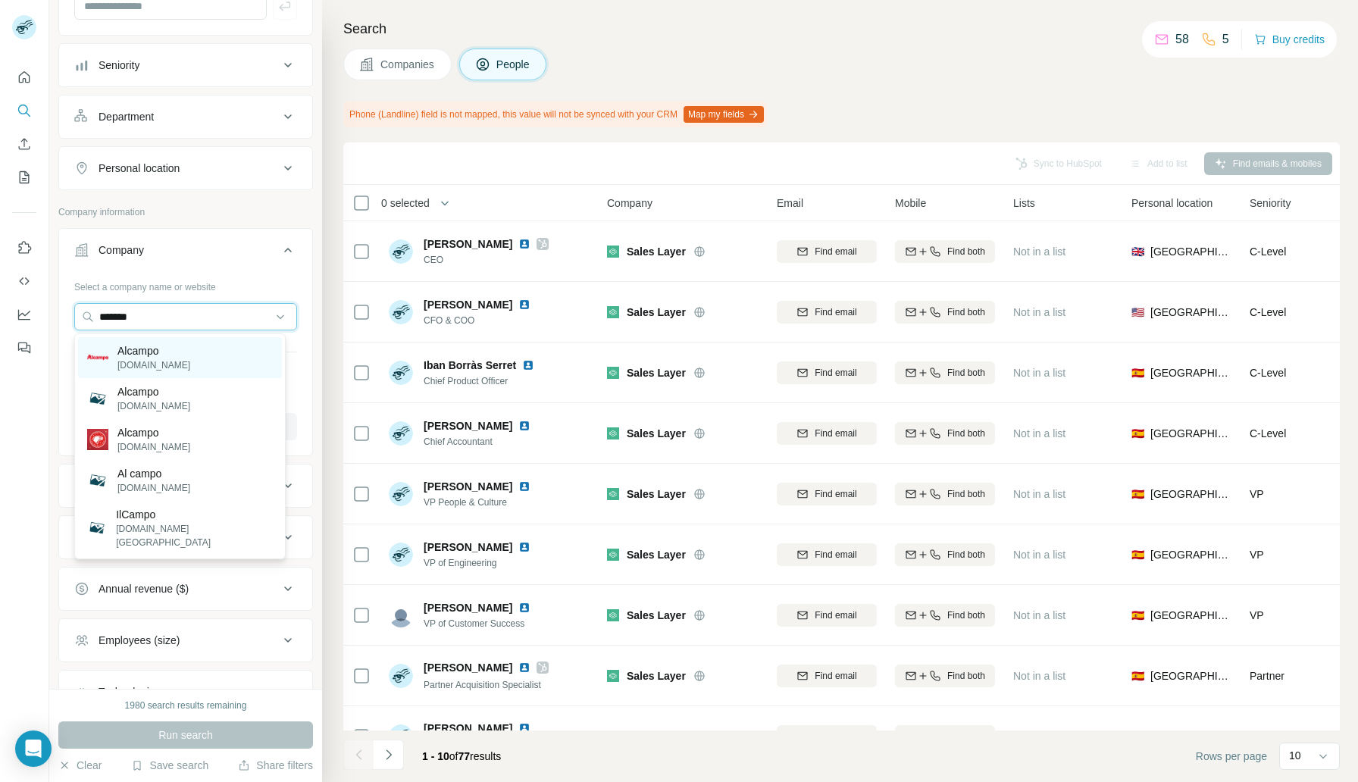
type input "*******"
click at [133, 363] on p "[DOMAIN_NAME]" at bounding box center [153, 365] width 73 height 14
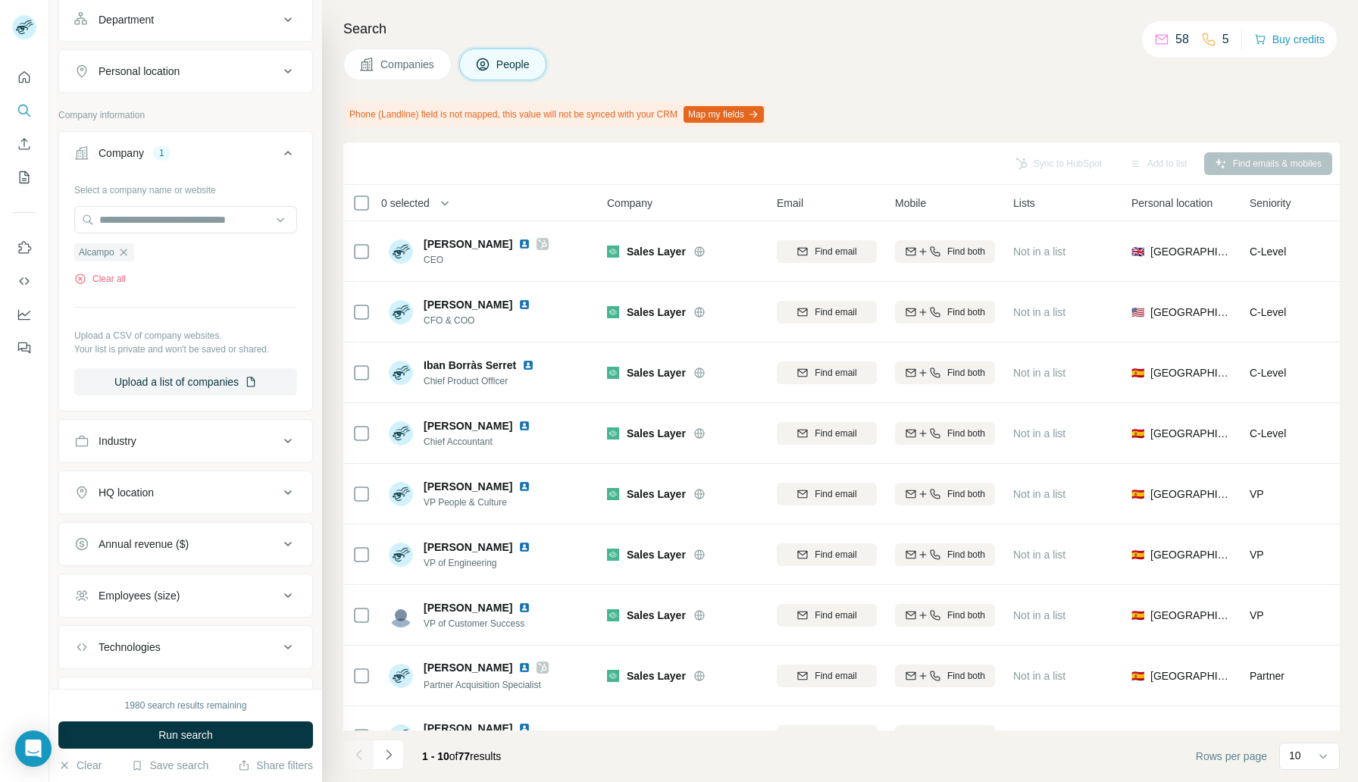
scroll to position [346, 0]
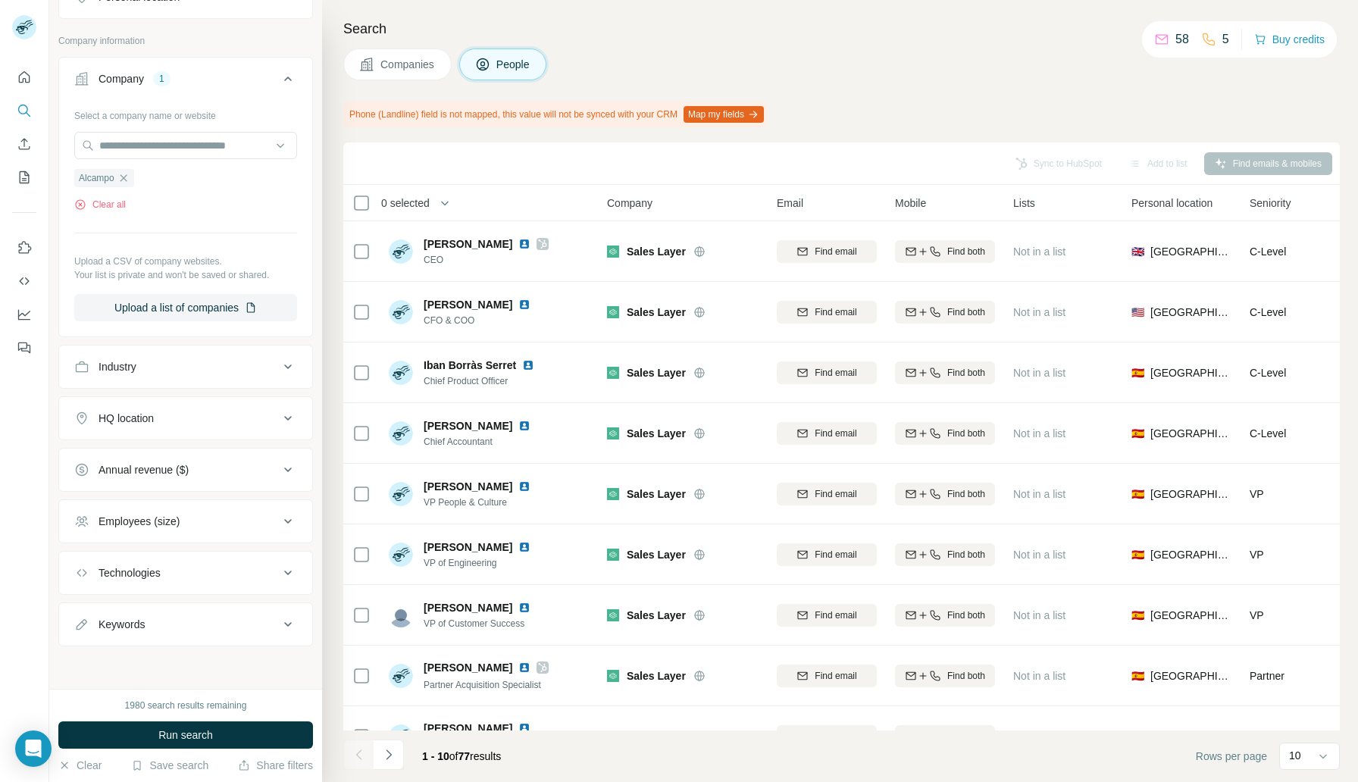
click at [106, 628] on div "Keywords" at bounding box center [122, 624] width 46 height 15
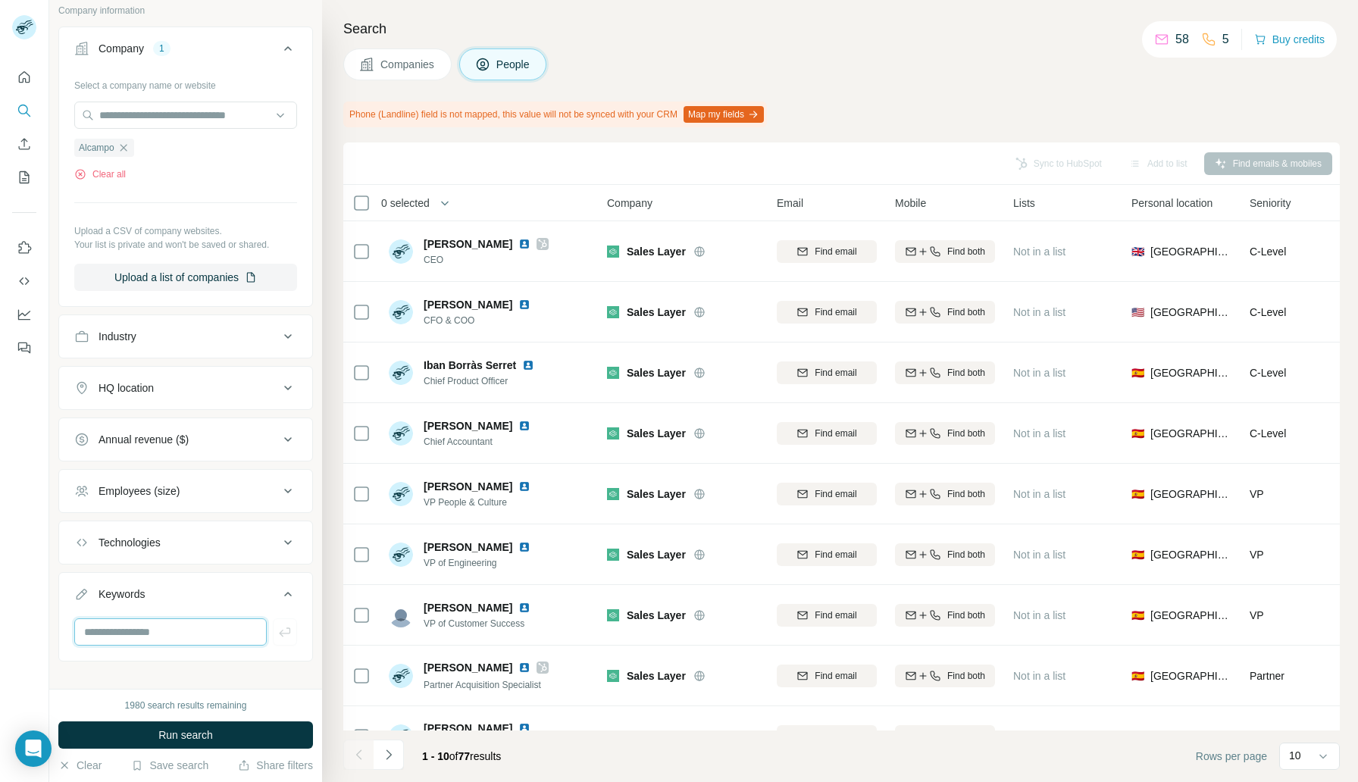
click at [107, 635] on input "text" at bounding box center [170, 631] width 192 height 27
type input "*********"
click at [191, 737] on span "Run search" at bounding box center [185, 734] width 55 height 15
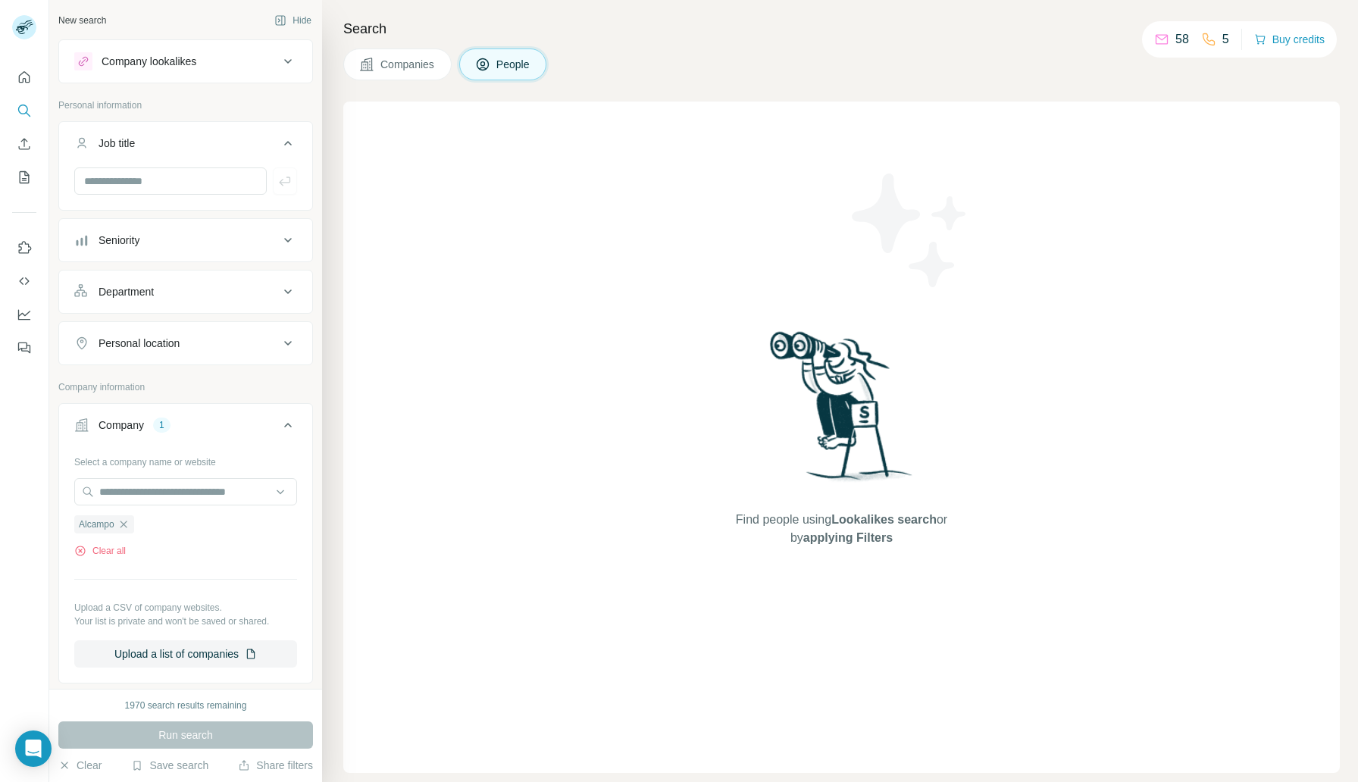
click at [279, 139] on icon at bounding box center [288, 143] width 18 height 18
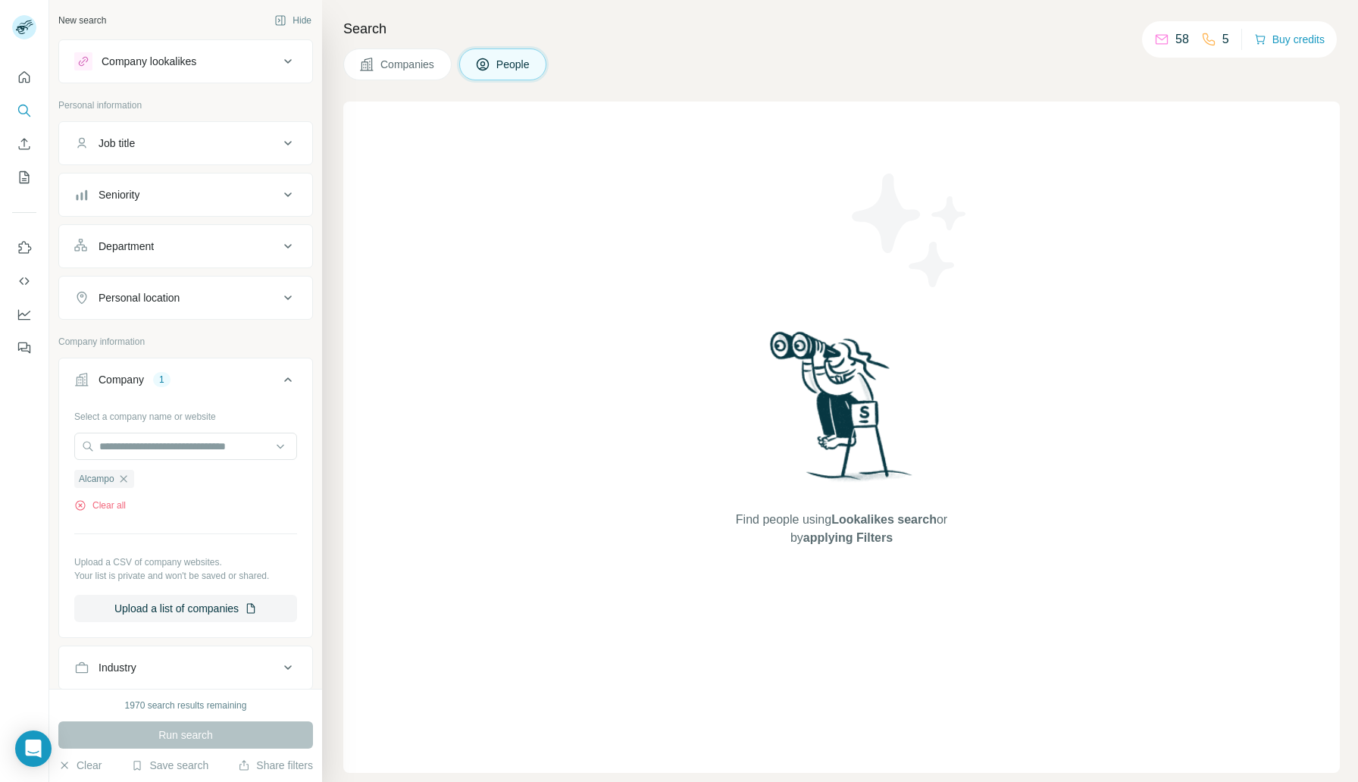
click at [279, 139] on icon at bounding box center [288, 143] width 18 height 18
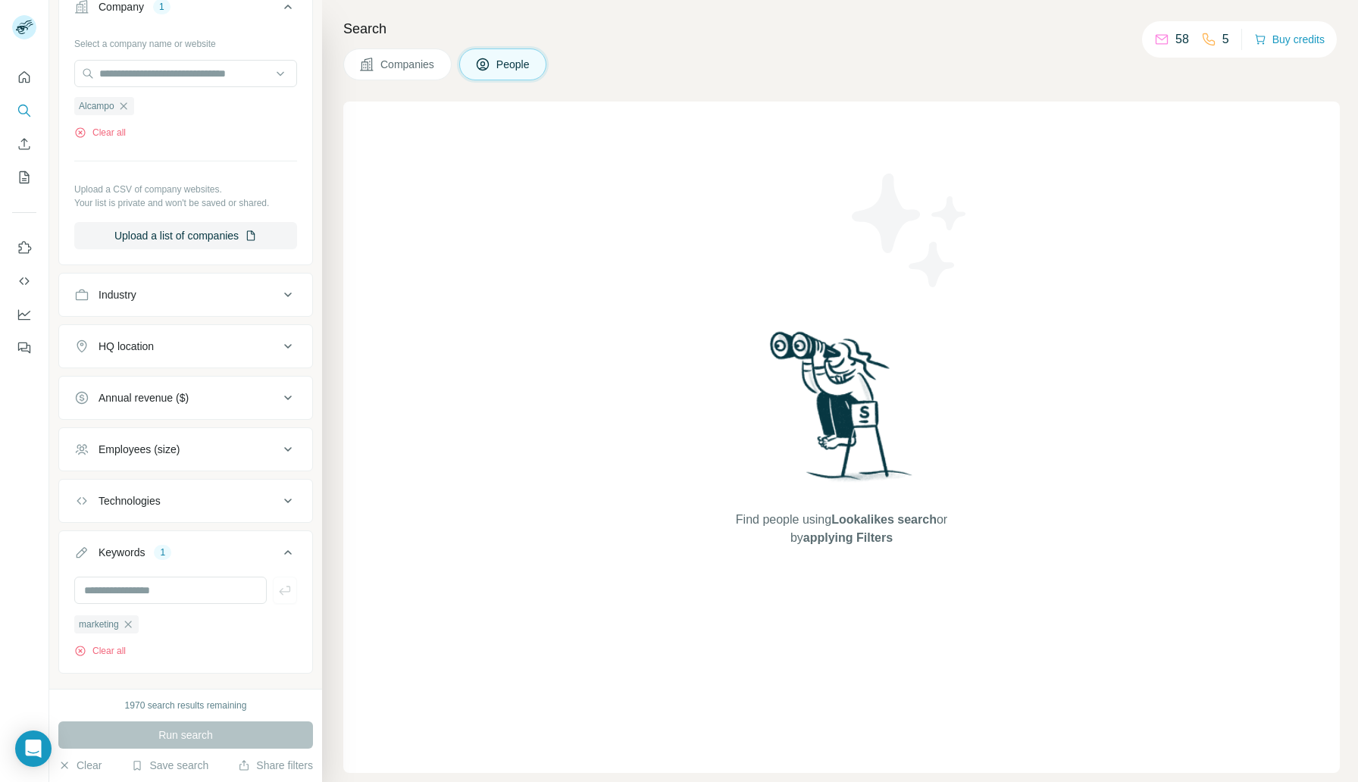
scroll to position [446, 0]
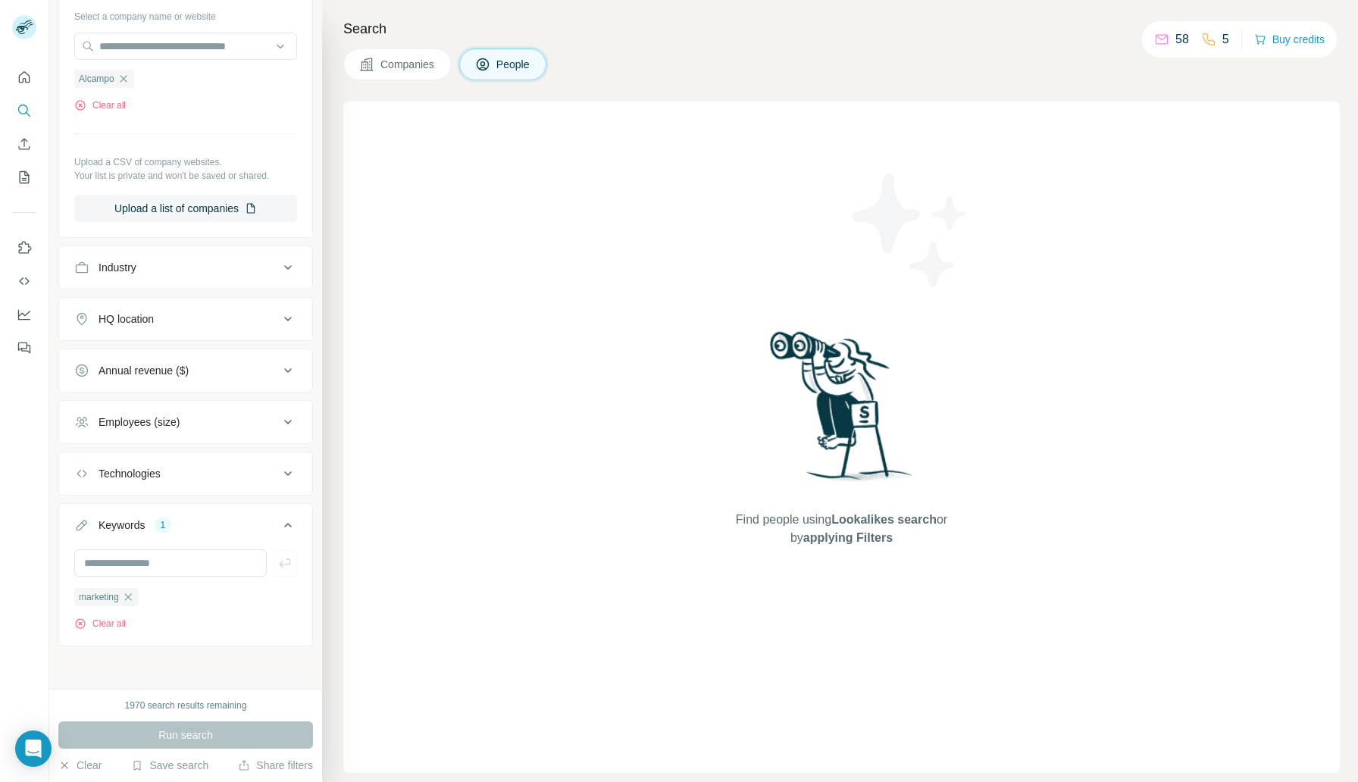
click at [174, 741] on div "Run search" at bounding box center [185, 734] width 255 height 27
click at [558, 466] on div "Find people using Lookalikes search or by applying Filters" at bounding box center [841, 437] width 996 height 671
click at [129, 598] on icon "button" at bounding box center [127, 596] width 7 height 7
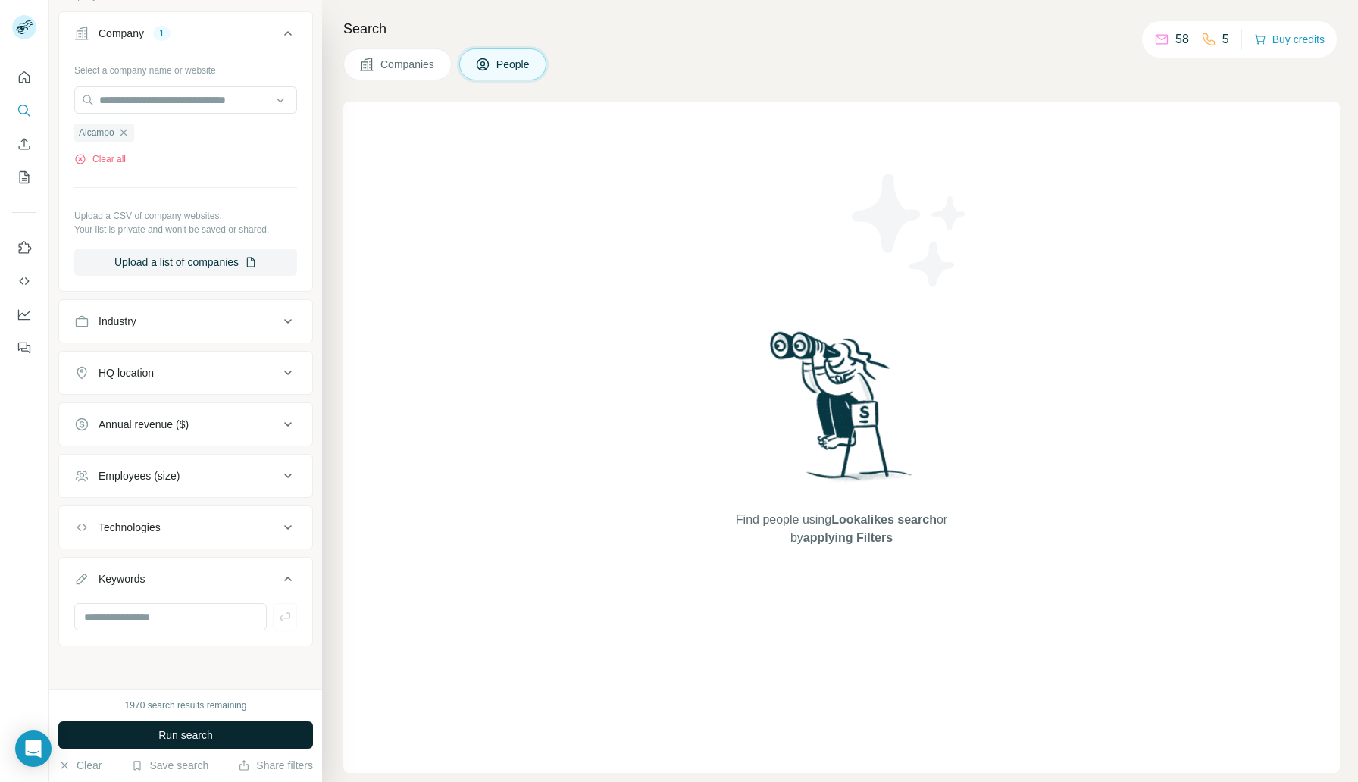
click at [177, 730] on span "Run search" at bounding box center [185, 734] width 55 height 15
click at [169, 735] on div "Run search" at bounding box center [185, 734] width 255 height 27
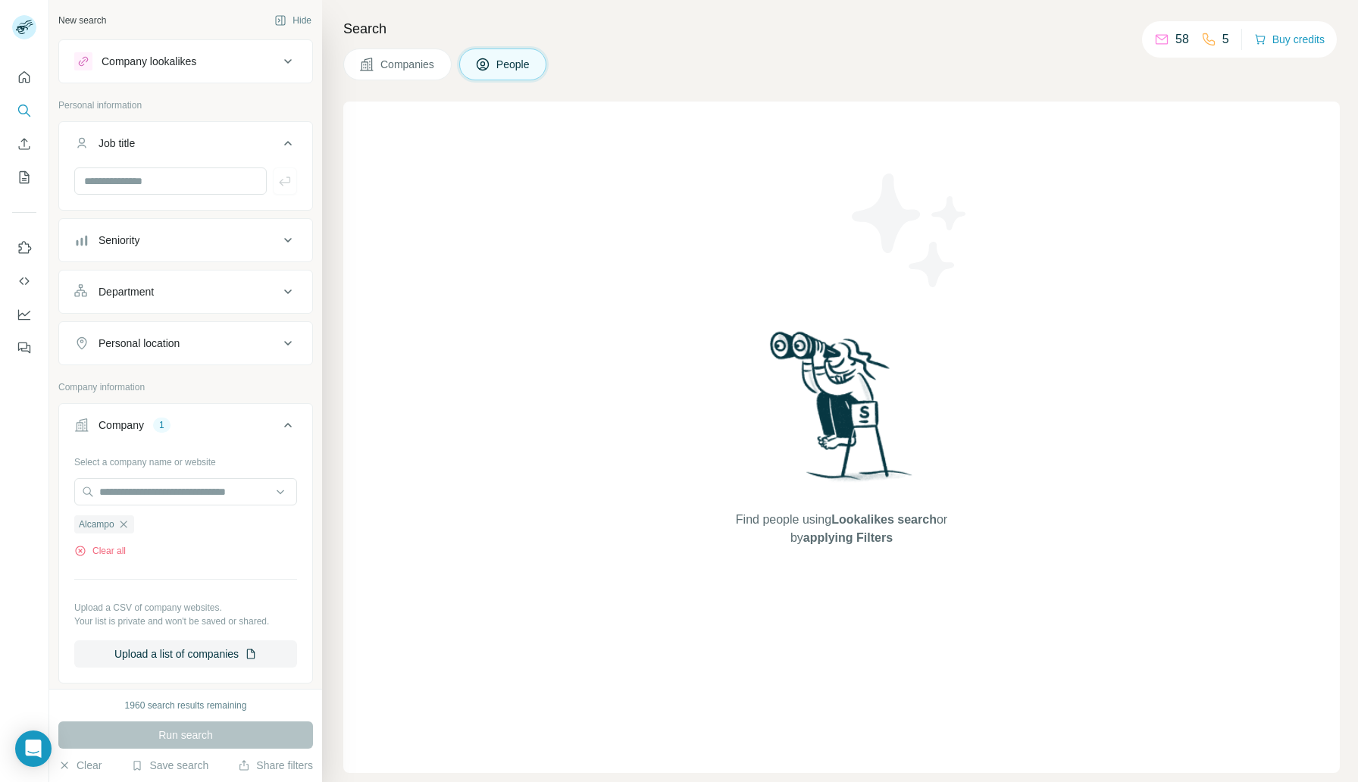
scroll to position [392, 0]
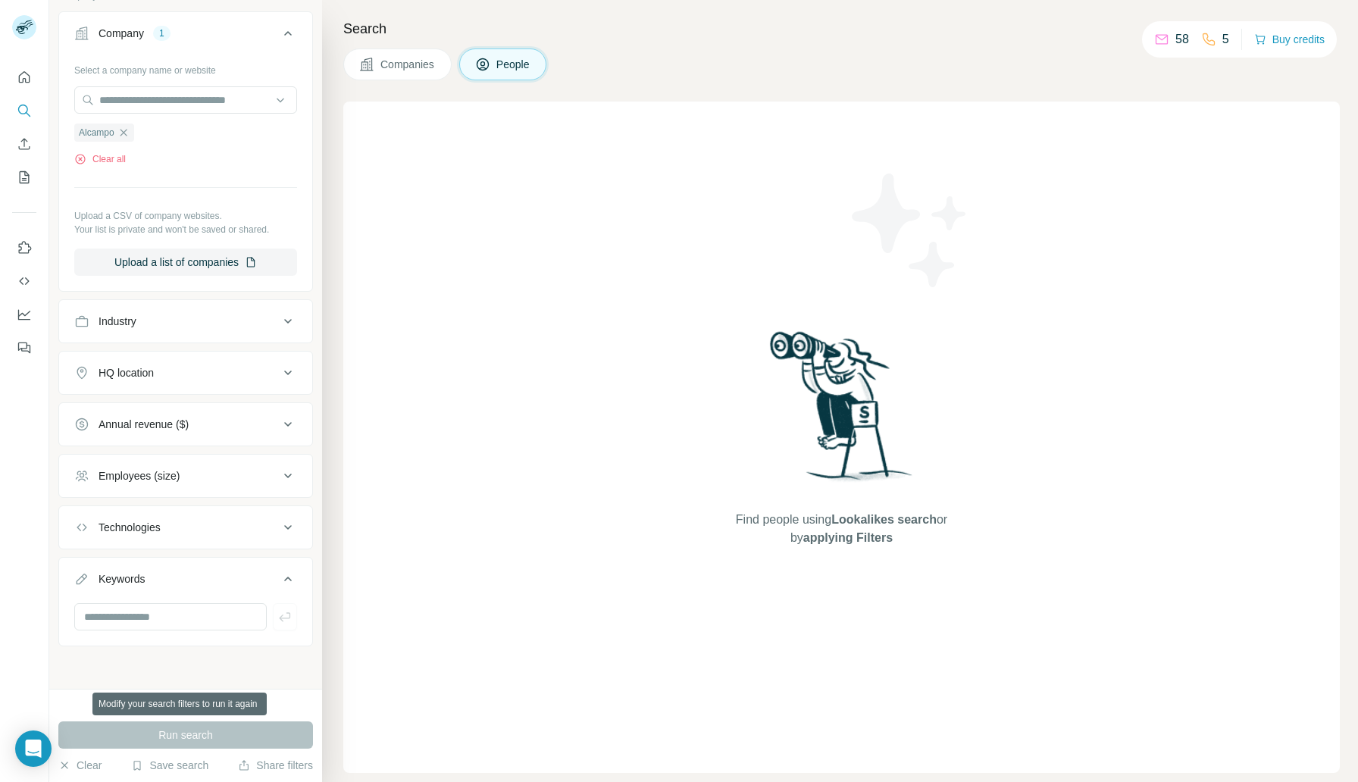
click at [177, 733] on div "Run search" at bounding box center [185, 734] width 255 height 27
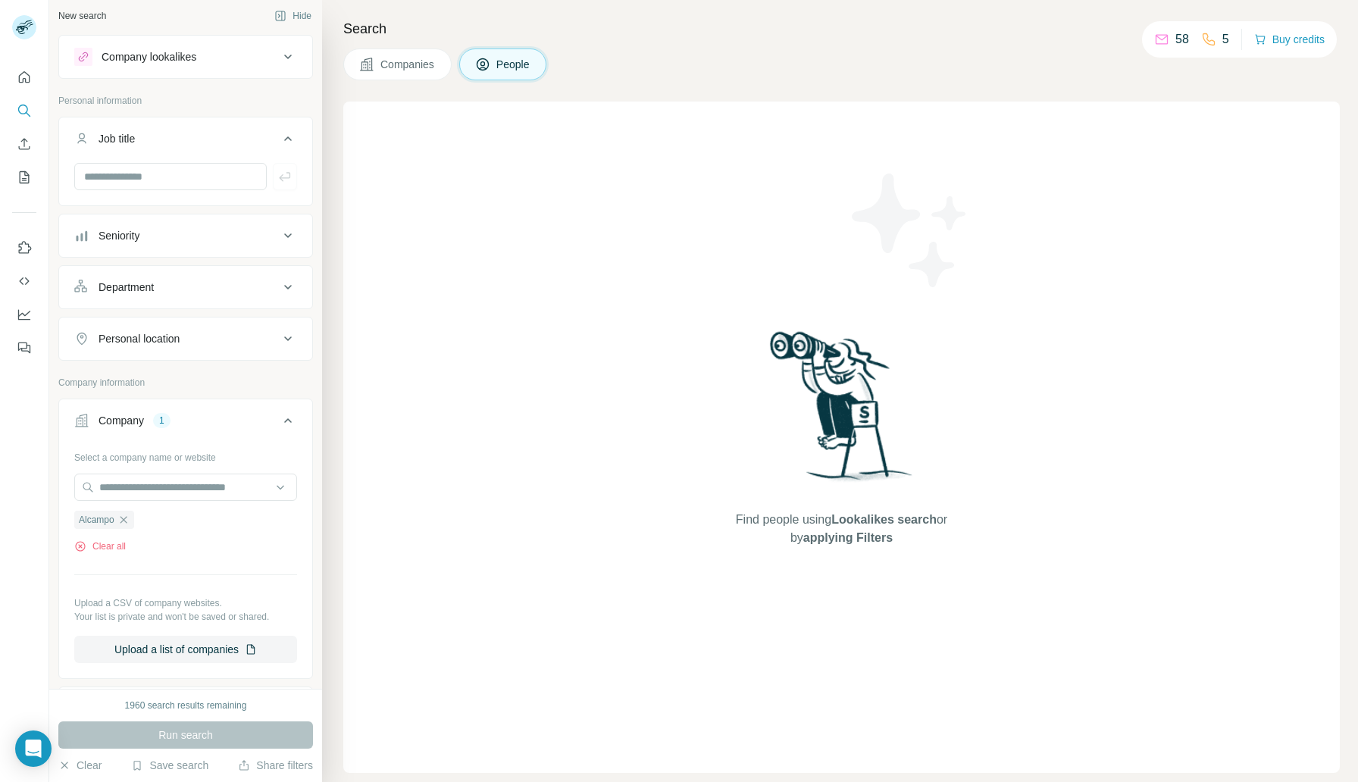
scroll to position [0, 0]
click at [49, 124] on div "New search Hide Company lookalikes Personal information Job title Seniority Dep…" at bounding box center [185, 344] width 273 height 689
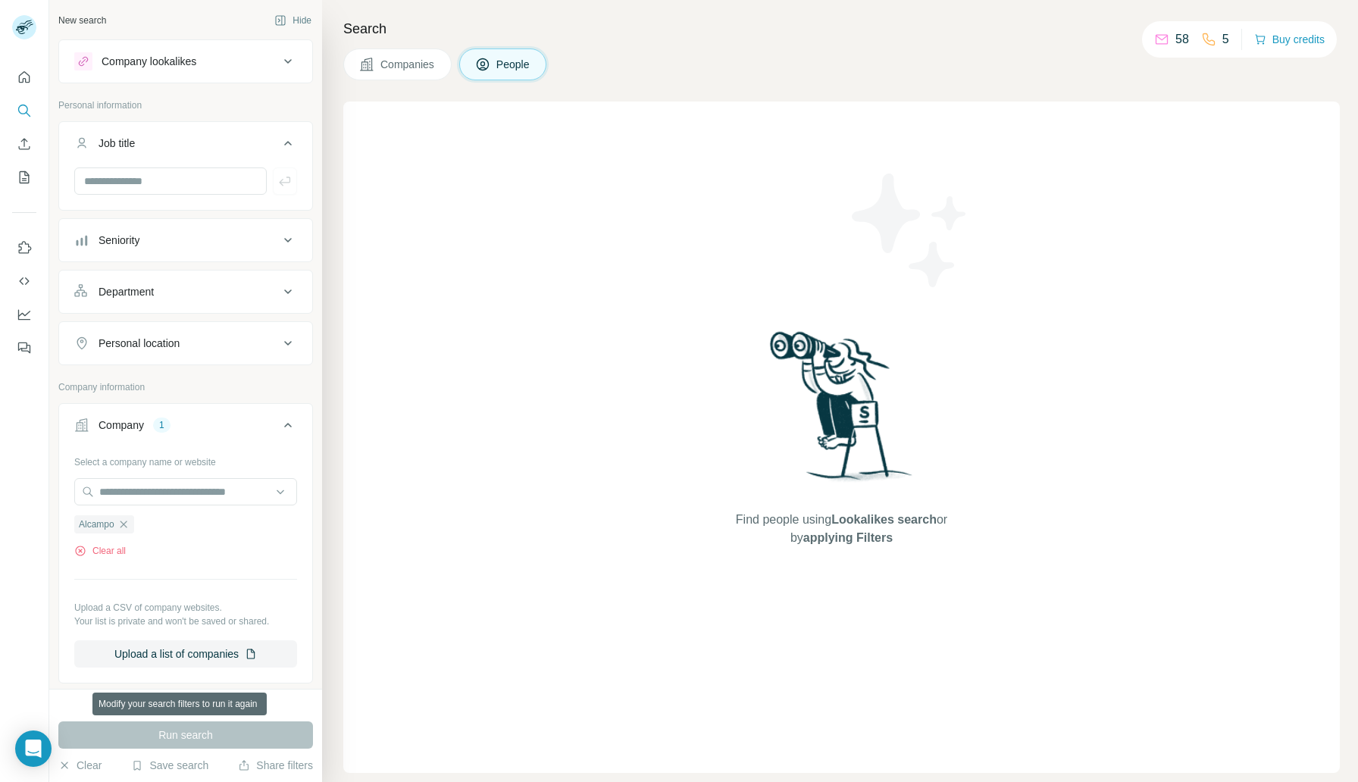
click at [209, 737] on div "Run search" at bounding box center [185, 734] width 255 height 27
click at [127, 525] on icon "button" at bounding box center [123, 524] width 7 height 7
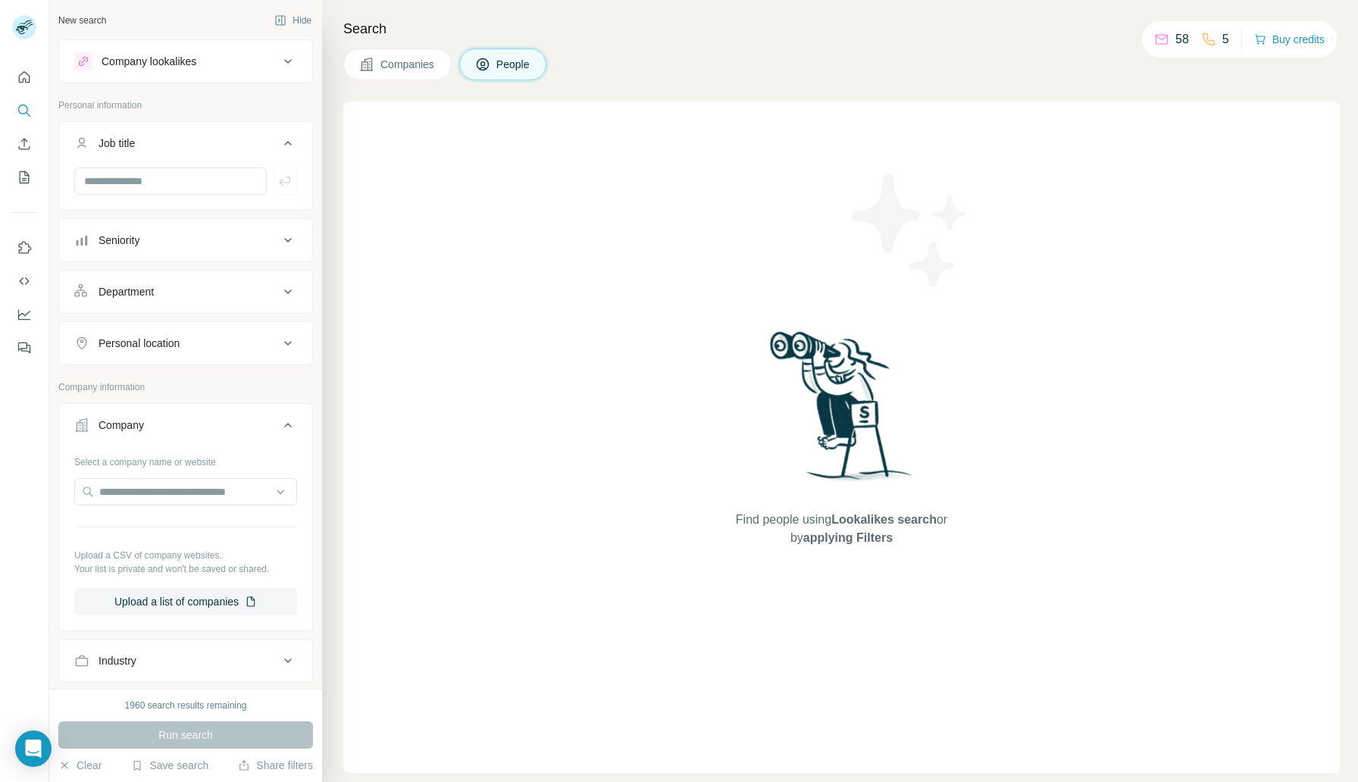
click at [417, 67] on span "Companies" at bounding box center [407, 64] width 55 height 15
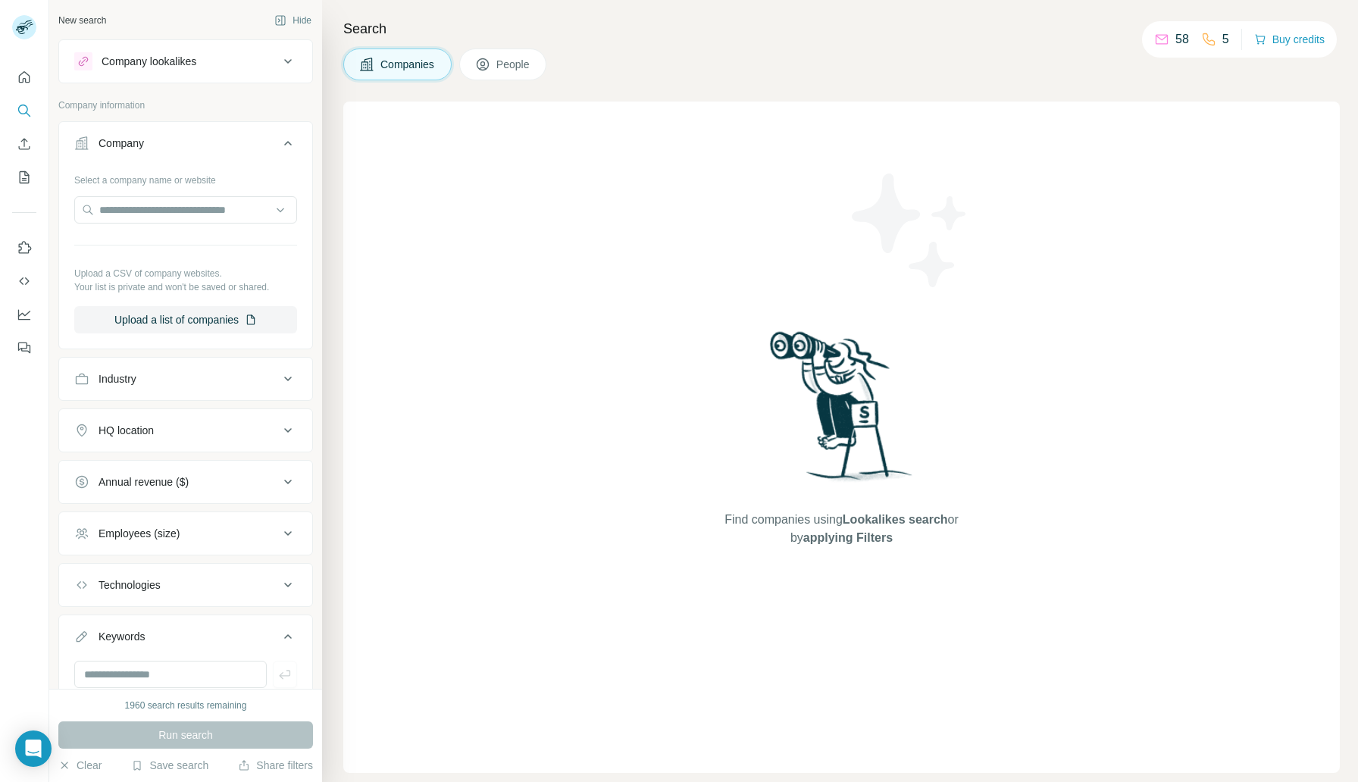
click at [502, 63] on span "People" at bounding box center [513, 64] width 35 height 15
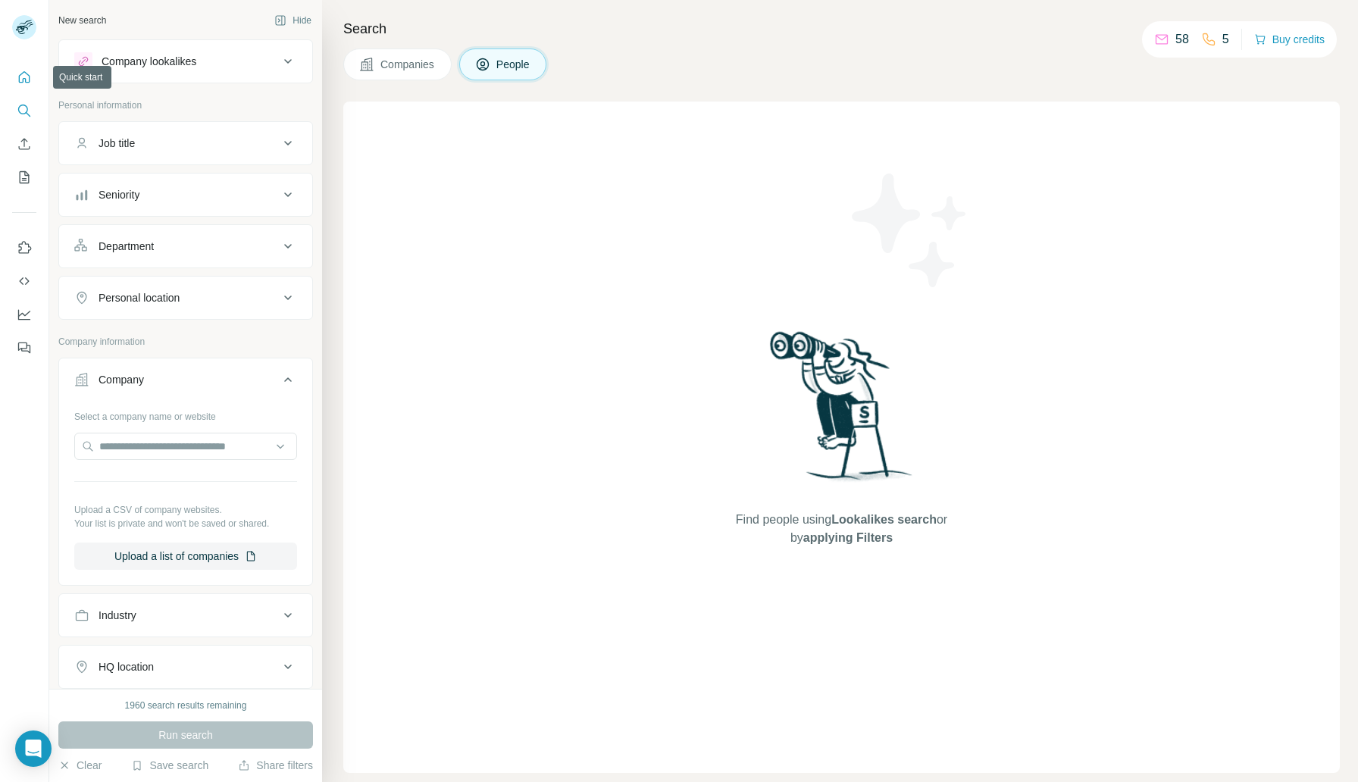
click at [27, 80] on icon "Quick start" at bounding box center [24, 77] width 15 height 15
